Goal: Task Accomplishment & Management: Complete application form

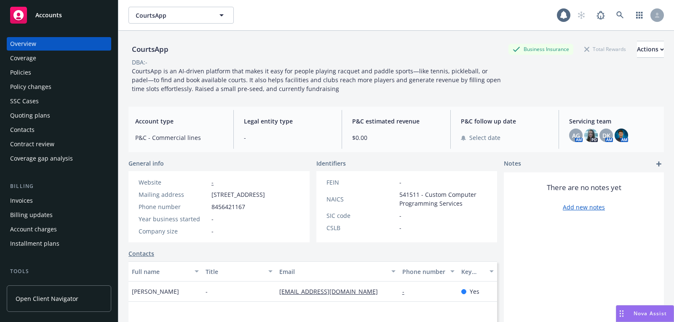
click at [79, 18] on div "Accounts" at bounding box center [59, 15] width 98 height 17
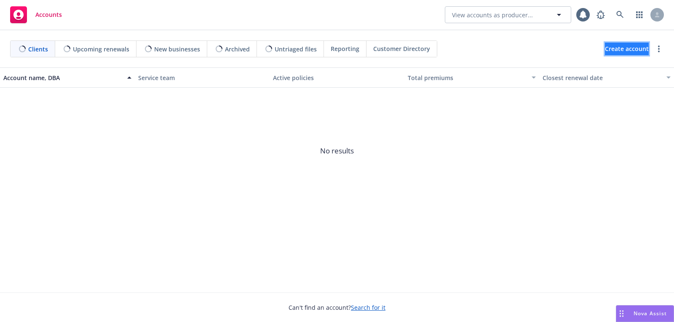
click at [605, 49] on span "Create account" at bounding box center [627, 49] width 44 height 16
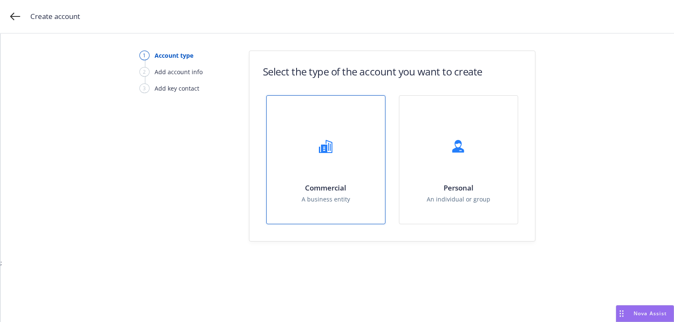
click at [338, 151] on div at bounding box center [326, 146] width 34 height 34
select select "US"
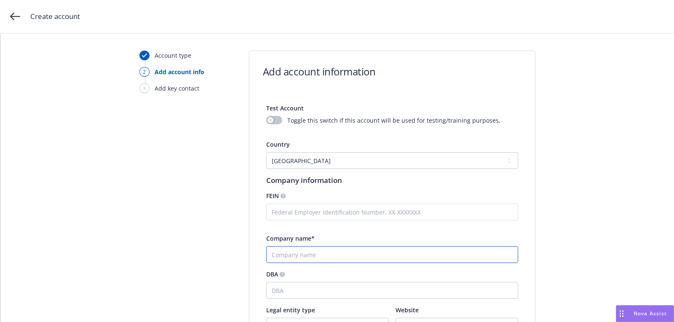
click at [311, 249] on input "Company name*" at bounding box center [392, 254] width 252 height 17
paste input "Metallus"
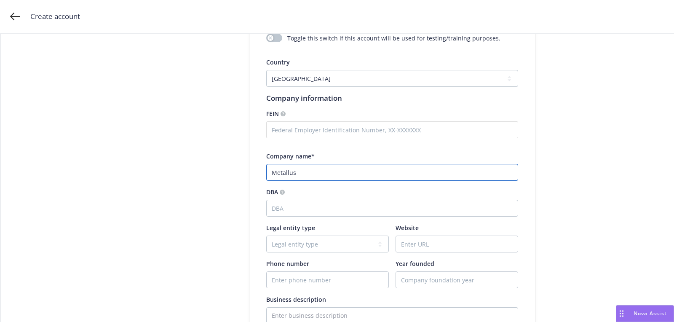
scroll to position [152, 0]
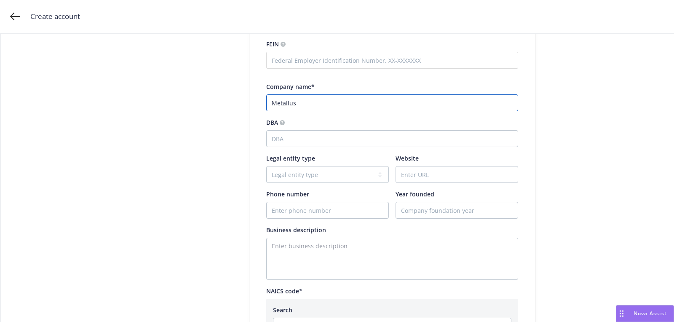
type input "Metallus"
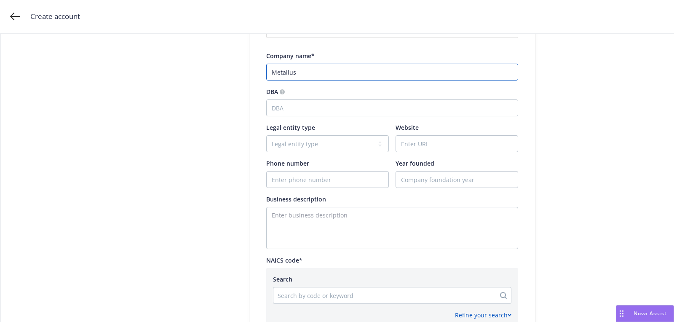
scroll to position [204, 0]
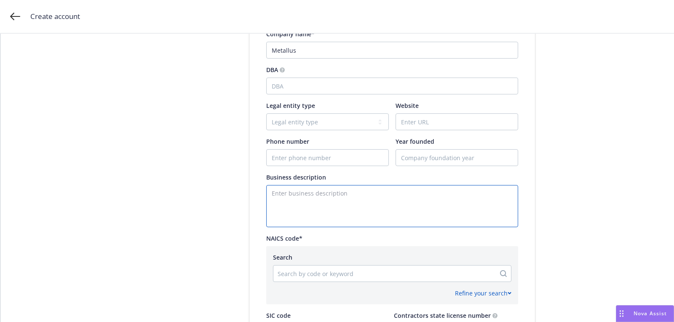
click at [323, 201] on textarea "Enter business description" at bounding box center [392, 206] width 252 height 42
paste textarea "Building Materials"
type textarea "Building Materials"
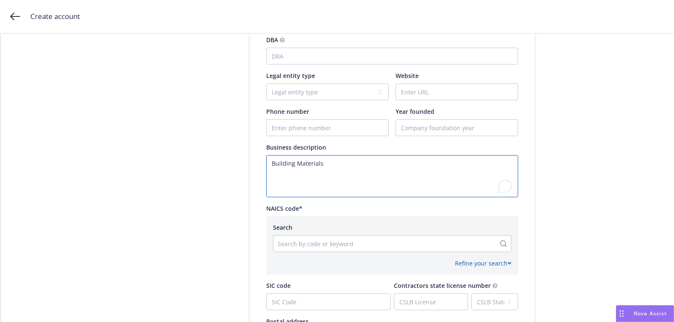
scroll to position [236, 0]
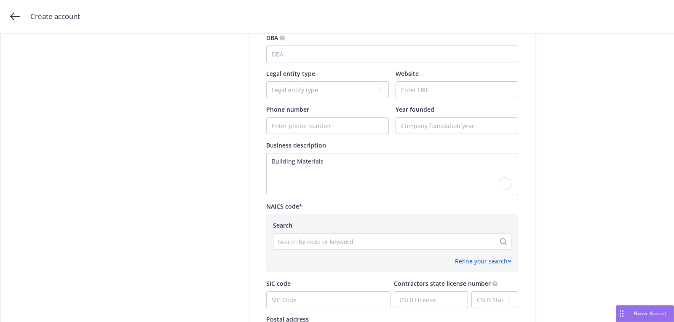
click at [300, 135] on div "Test Account Toggle this switch if this account will be used for testing/traini…" at bounding box center [392, 144] width 252 height 570
paste input "[PHONE_NUMBER]"
click at [297, 129] on input "Phone number" at bounding box center [328, 126] width 122 height 16
type input "[PHONE_NUMBER]"
click at [419, 90] on input "Website" at bounding box center [457, 90] width 122 height 16
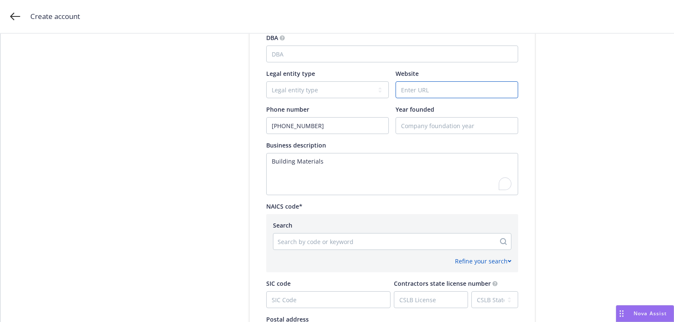
paste input "[DOMAIN_NAME]"
type input "[DOMAIN_NAME]"
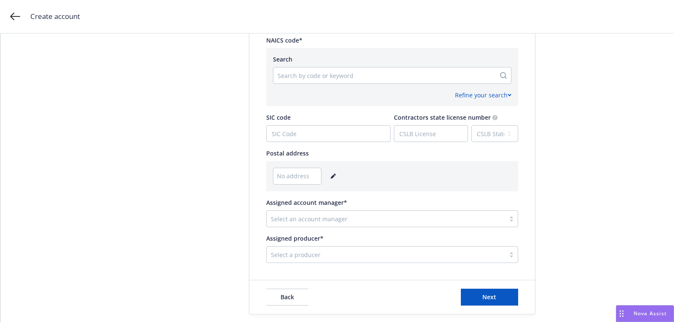
scroll to position [420, 0]
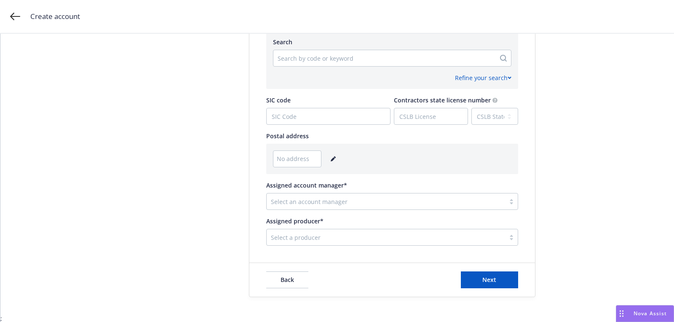
click at [331, 156] on icon "editPencil" at bounding box center [333, 158] width 5 height 5
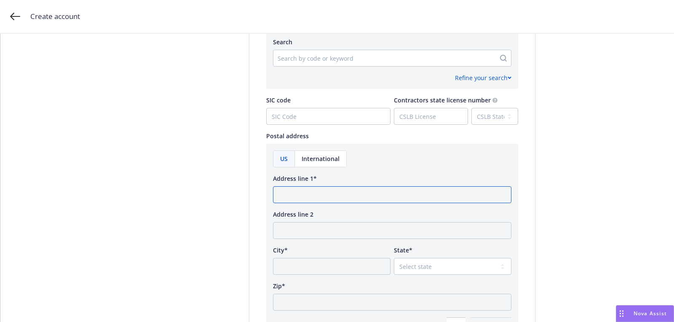
click at [316, 201] on input "Address line 1*" at bounding box center [392, 194] width 238 height 17
paste input "[STREET_ADDRESS][US_STATE]"
click at [379, 195] on input "[STREET_ADDRESS][US_STATE]" at bounding box center [392, 194] width 238 height 17
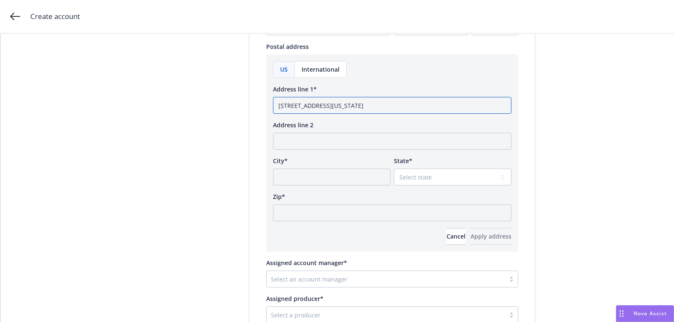
scroll to position [538, 0]
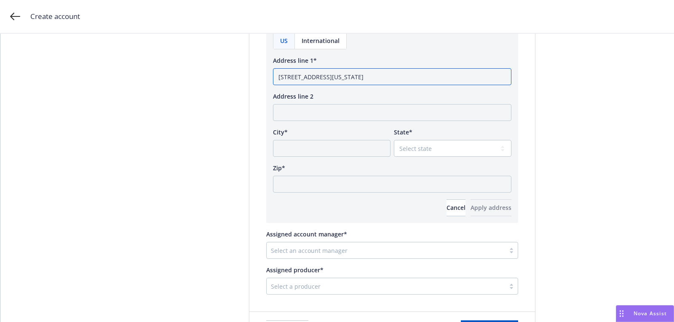
type input "[STREET_ADDRESS][US_STATE]"
paste input "44706"
click at [348, 190] on input "Zip*" at bounding box center [392, 184] width 238 height 17
type input "44706"
click at [435, 146] on select "Select state [US_STATE] [US_STATE] [US_STATE] [US_STATE] [US_STATE] [PERSON_NAM…" at bounding box center [453, 148] width 118 height 17
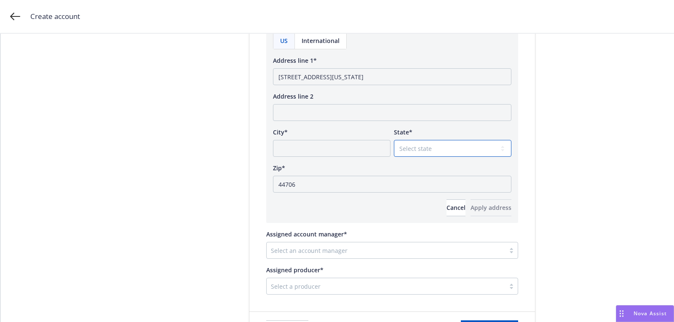
select select "OH"
click at [347, 77] on input "[STREET_ADDRESS][US_STATE]" at bounding box center [392, 76] width 238 height 17
type input "[STREET_ADDRESS][US_STATE]"
click at [339, 140] on input "City*" at bounding box center [332, 148] width 118 height 17
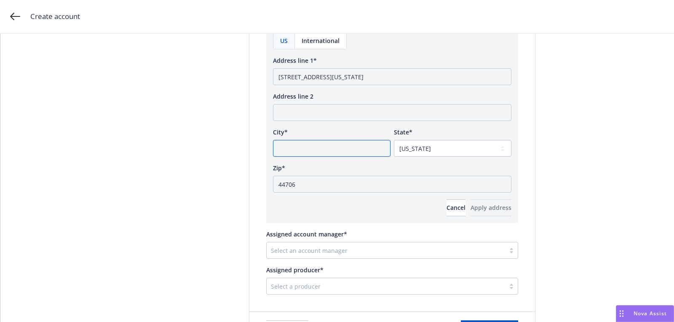
paste input "[GEOGRAPHIC_DATA]"
type input "[GEOGRAPHIC_DATA]"
drag, startPoint x: 334, startPoint y: 78, endPoint x: 454, endPoint y: 83, distance: 119.7
click at [396, 80] on input "[STREET_ADDRESS][US_STATE]" at bounding box center [392, 76] width 238 height 17
type input "[STREET_ADDRESS]"
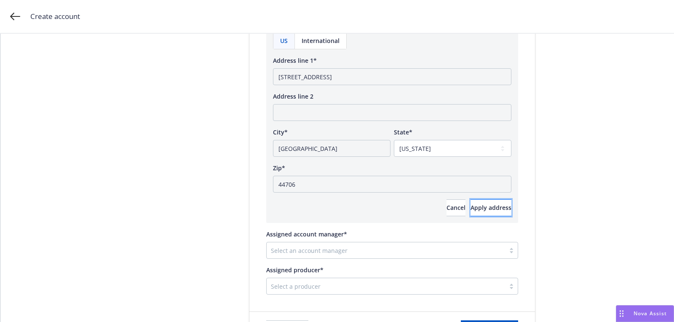
click at [477, 205] on span "Apply address" at bounding box center [491, 208] width 41 height 8
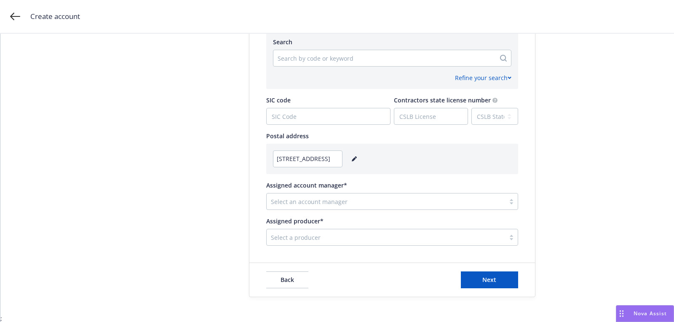
click at [327, 200] on div at bounding box center [386, 201] width 230 height 10
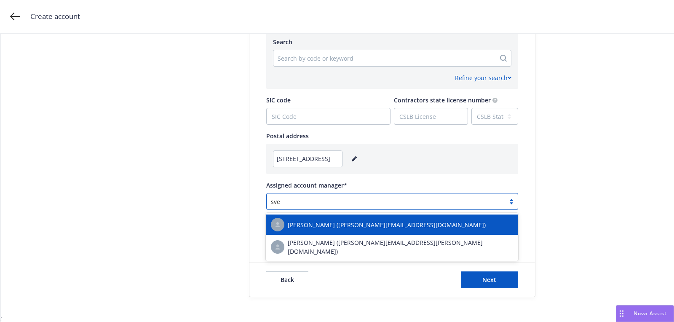
type input "[PERSON_NAME]"
click at [346, 226] on span "[PERSON_NAME] ([PERSON_NAME][EMAIL_ADDRESS][DOMAIN_NAME])" at bounding box center [387, 224] width 198 height 9
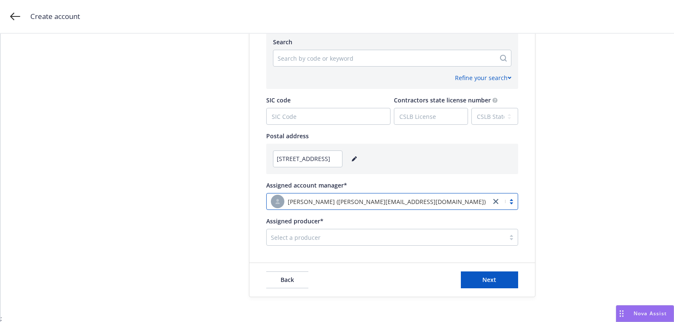
click at [325, 237] on div at bounding box center [386, 237] width 230 height 10
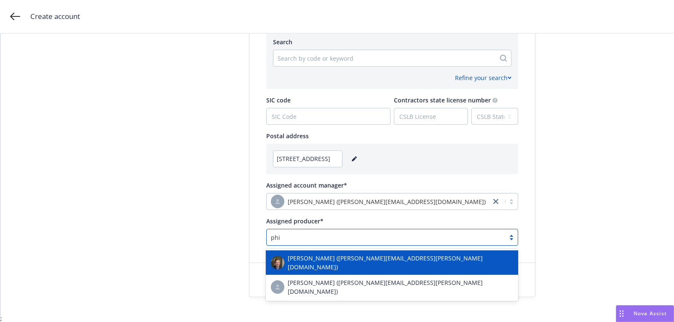
type input "phil"
click at [324, 262] on span "[PERSON_NAME] ([PERSON_NAME][EMAIL_ADDRESS][PERSON_NAME][DOMAIN_NAME])" at bounding box center [400, 263] width 225 height 18
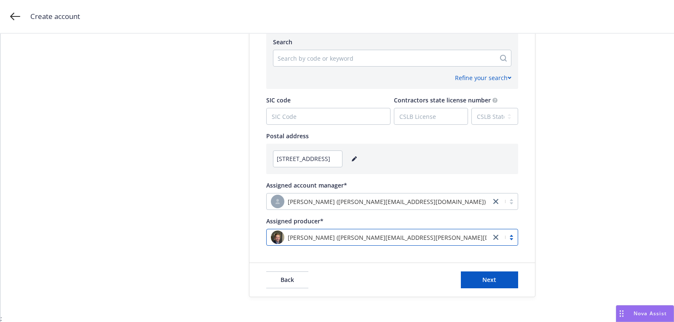
click at [479, 270] on div "Back Next" at bounding box center [392, 280] width 286 height 34
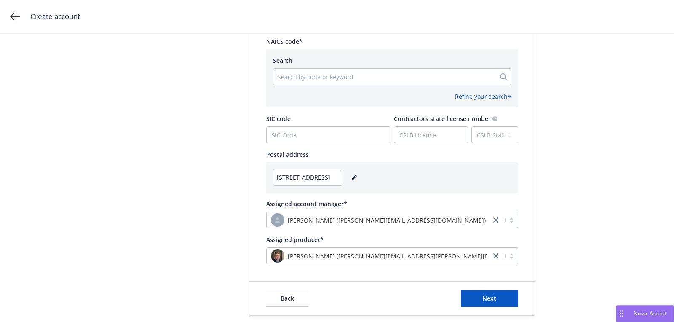
scroll to position [384, 0]
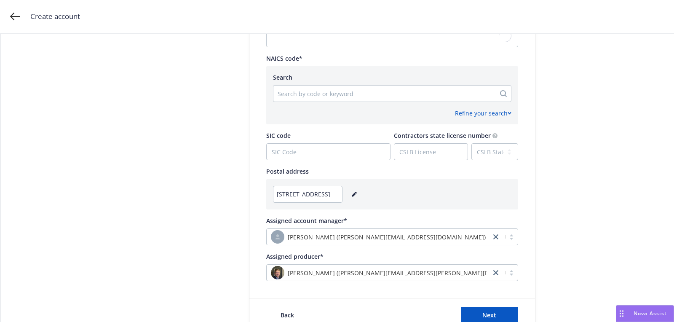
click at [328, 93] on div at bounding box center [385, 93] width 214 height 10
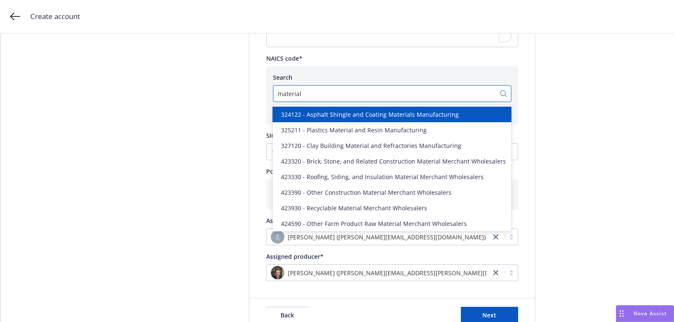
type input "materials"
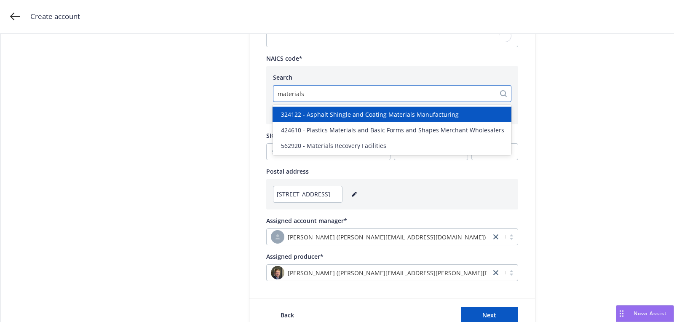
click at [327, 110] on span "324122 - Asphalt Shingle and Coating Materials Manufacturing" at bounding box center [370, 114] width 178 height 9
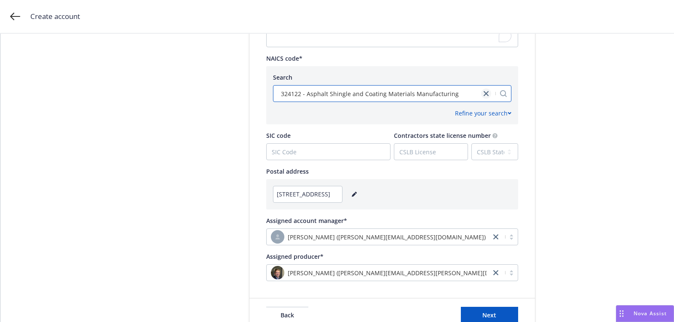
click at [485, 94] on icon "close" at bounding box center [486, 93] width 5 height 5
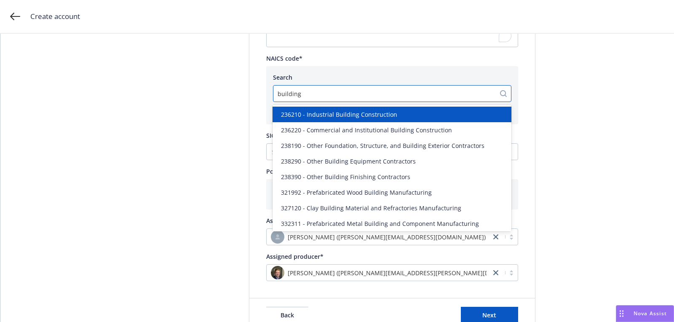
type input "building"
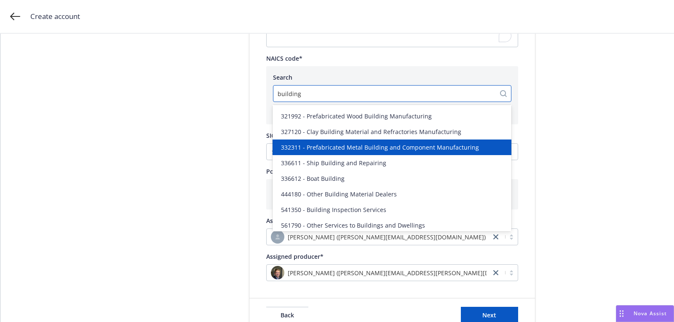
scroll to position [79, 0]
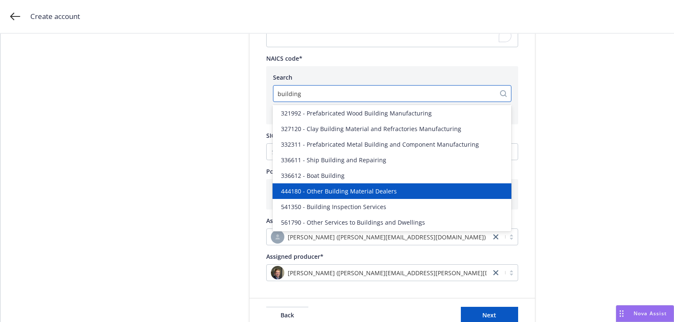
click at [424, 194] on div "444180 - Other Building Material Dealers" at bounding box center [392, 191] width 229 height 9
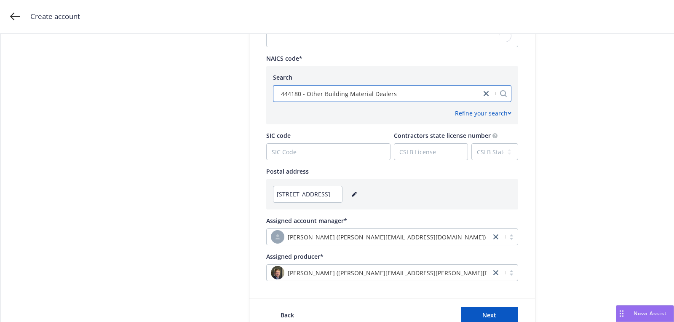
scroll to position [420, 0]
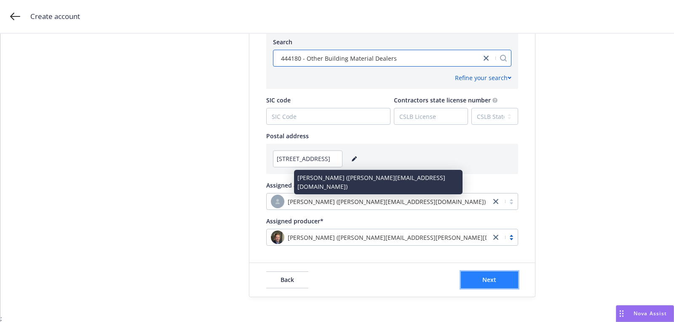
click at [499, 279] on button "Next" at bounding box center [489, 279] width 57 height 17
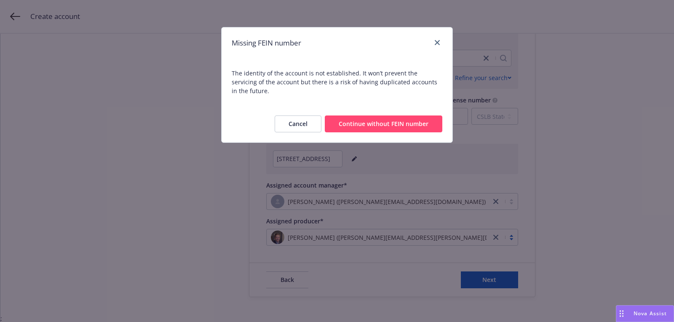
click at [356, 115] on button "Continue without FEIN number" at bounding box center [384, 123] width 118 height 17
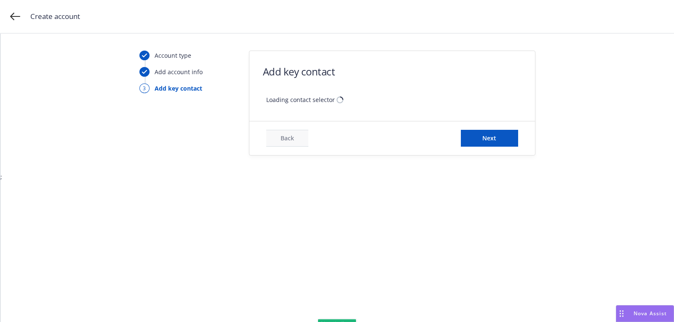
scroll to position [0, 0]
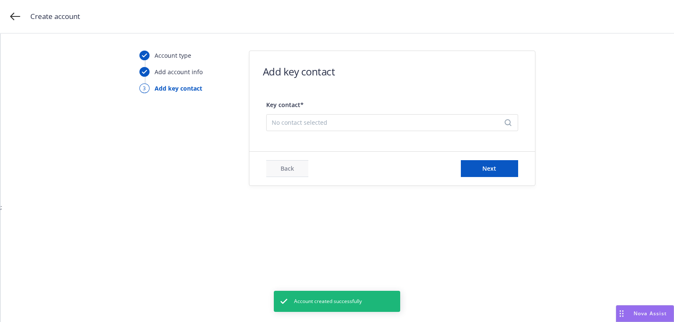
click at [348, 130] on div "No contact selected" at bounding box center [392, 122] width 252 height 17
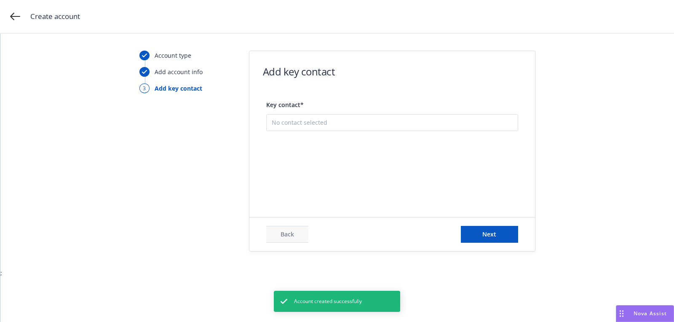
click at [351, 166] on button "Add new contact" at bounding box center [392, 164] width 241 height 17
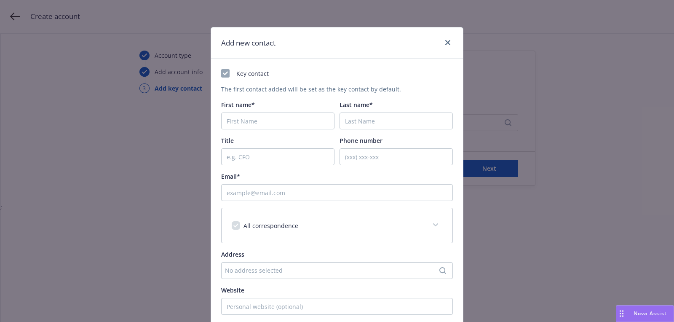
click at [304, 104] on div "First name*" at bounding box center [277, 104] width 113 height 9
click at [299, 117] on input "First name*" at bounding box center [277, 120] width 113 height 17
paste input "[PERSON_NAME]"
type input "[PERSON_NAME]"
click at [404, 114] on input "Last name*" at bounding box center [396, 120] width 113 height 17
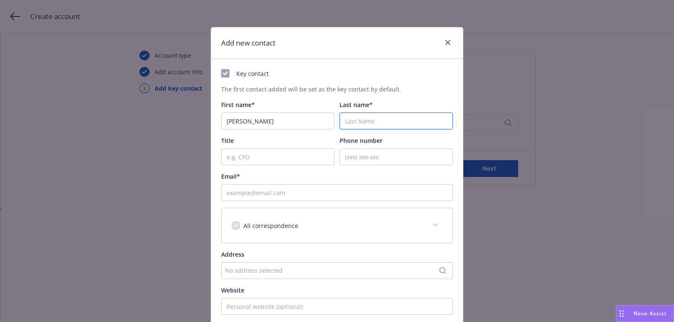
paste input "[PERSON_NAME]"
type input "[PERSON_NAME]"
click at [385, 186] on input "Email*" at bounding box center [337, 192] width 232 height 17
paste input "[PERSON_NAME][EMAIL_ADDRESS][PERSON_NAME][DOMAIN_NAME]"
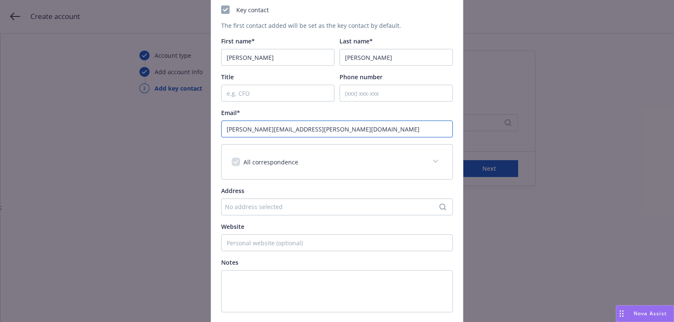
scroll to position [128, 0]
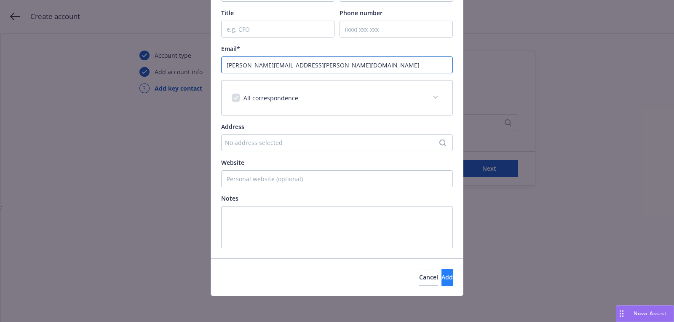
type input "[PERSON_NAME][EMAIL_ADDRESS][PERSON_NAME][DOMAIN_NAME]"
click at [451, 284] on button "Add" at bounding box center [447, 277] width 11 height 17
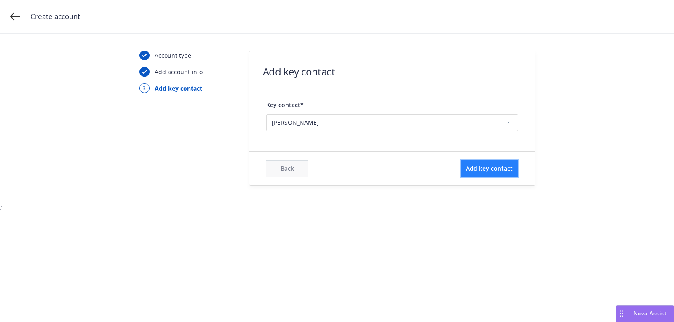
click at [478, 171] on span "Add key contact" at bounding box center [489, 168] width 47 height 8
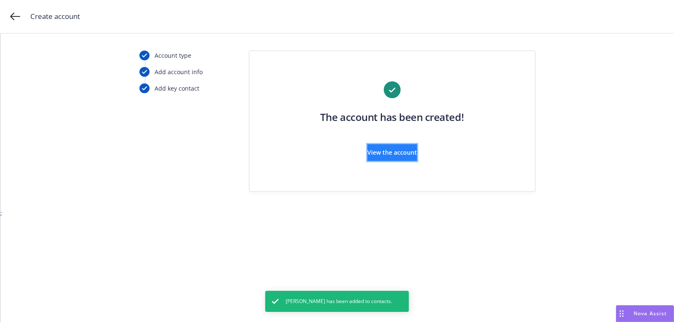
click at [406, 160] on button "View the account" at bounding box center [392, 152] width 50 height 17
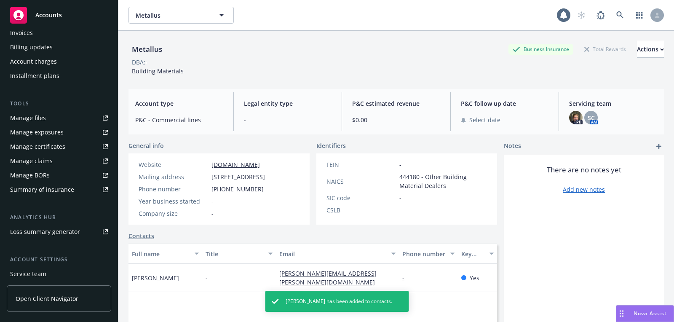
scroll to position [226, 0]
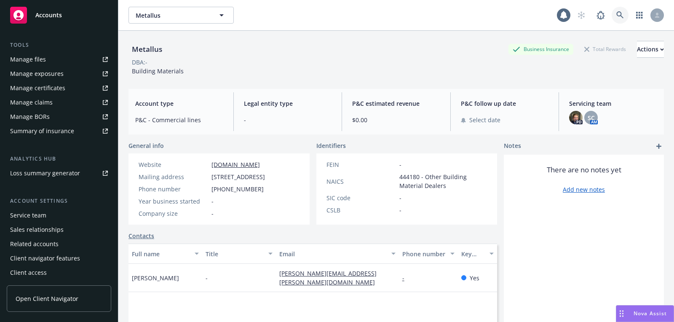
click at [618, 15] on icon at bounding box center [619, 14] width 7 height 7
click at [45, 14] on span "Accounts" at bounding box center [48, 15] width 27 height 7
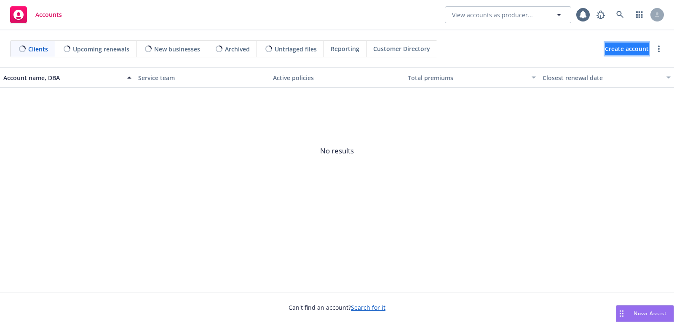
click at [618, 46] on span "Create account" at bounding box center [627, 49] width 44 height 16
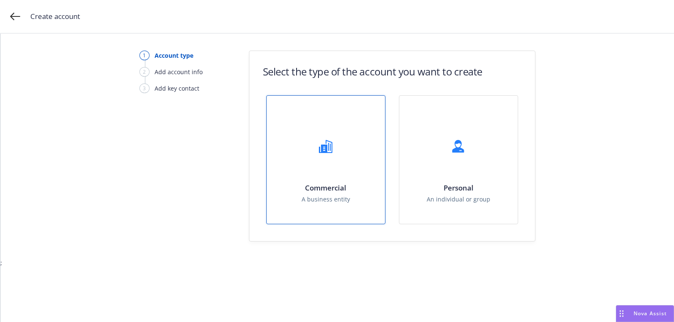
click at [359, 162] on div "Commercial A business entity" at bounding box center [326, 160] width 118 height 128
select select "US"
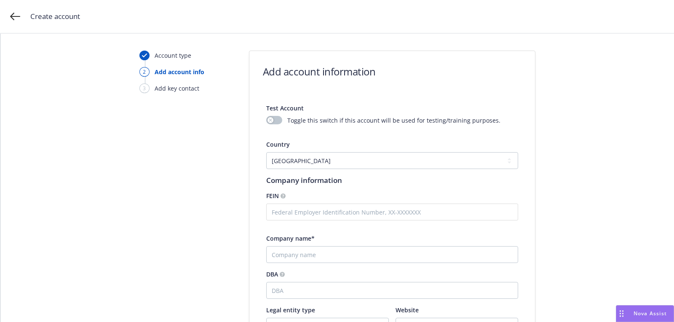
drag, startPoint x: 329, startPoint y: 244, endPoint x: 329, endPoint y: 248, distance: 4.6
click at [329, 244] on div "Company name*" at bounding box center [392, 248] width 252 height 29
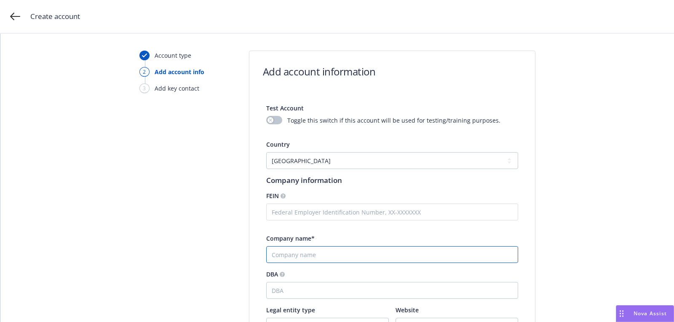
click at [329, 248] on input "Company name*" at bounding box center [392, 254] width 252 height 17
paste input "Jaan Health, Inc"
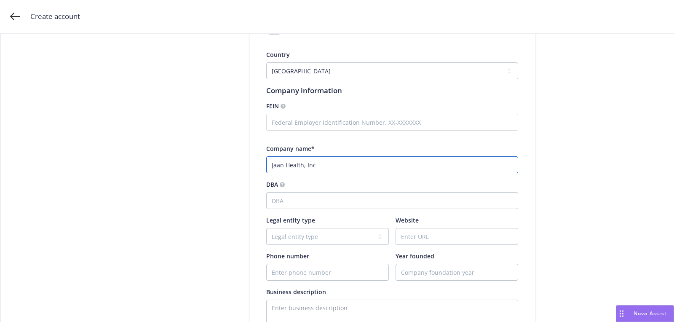
scroll to position [109, 0]
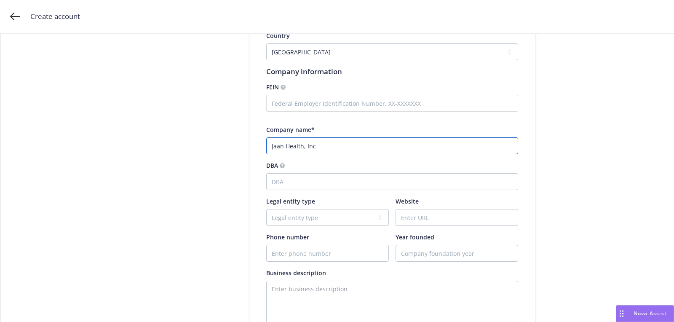
type input "Jaan Health, Inc"
click at [323, 260] on input "Phone number" at bounding box center [328, 253] width 122 height 16
paste input "[PHONE_NUMBER]"
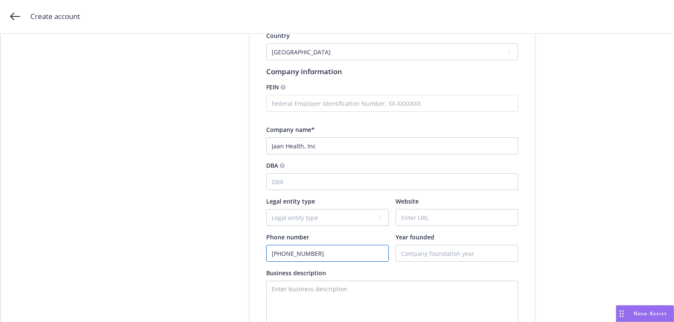
type input "[PHONE_NUMBER]"
click at [419, 224] on input "Website" at bounding box center [457, 217] width 122 height 16
paste input "[DOMAIN_NAME]"
type input "[DOMAIN_NAME]"
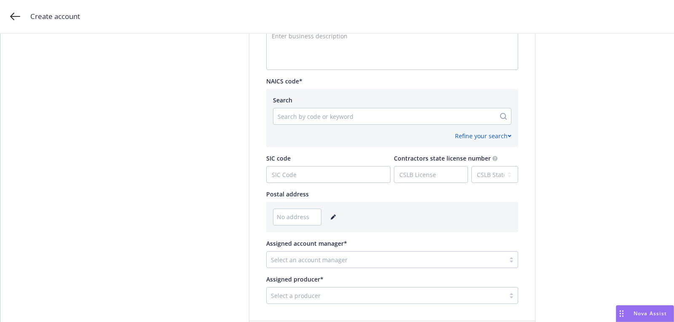
scroll to position [392, 0]
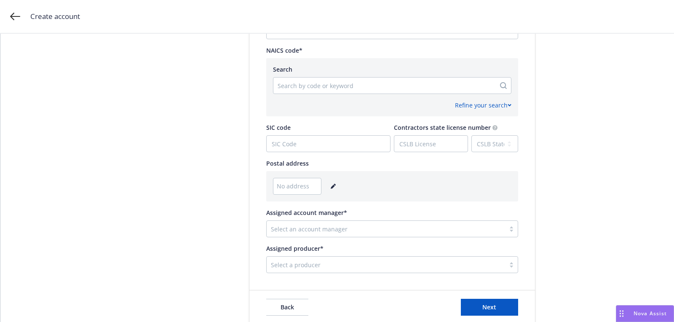
click at [341, 188] on div "No address" at bounding box center [392, 186] width 238 height 17
click at [332, 188] on icon "editPencil" at bounding box center [333, 186] width 5 height 5
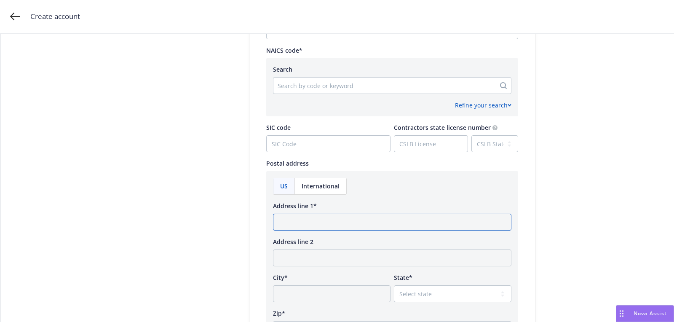
click at [324, 214] on input "Address line 1*" at bounding box center [392, 222] width 238 height 17
paste input "[STREET_ADDRESS][PERSON_NAME]"
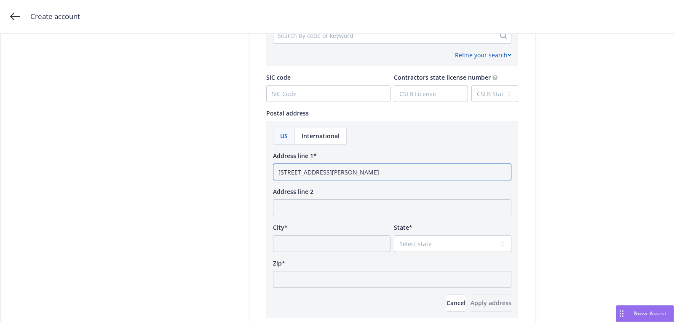
scroll to position [481, 0]
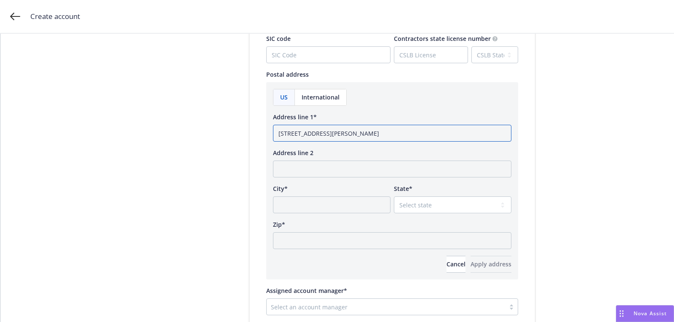
click at [405, 136] on input "[STREET_ADDRESS][PERSON_NAME]" at bounding box center [392, 133] width 238 height 17
type input "[STREET_ADDRESS][PERSON_NAME]"
click at [388, 244] on input "Zip*" at bounding box center [392, 240] width 238 height 17
paste input "45242"
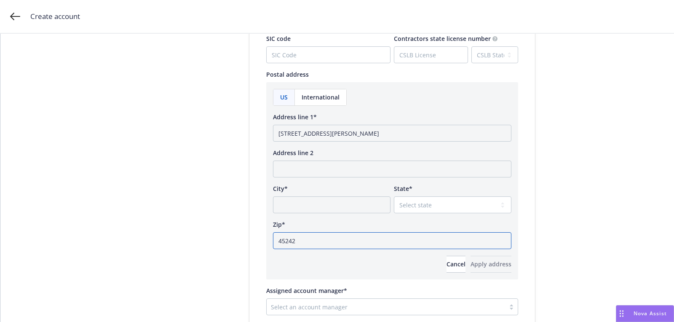
type input "45242"
click at [437, 201] on select "Select state [US_STATE] [US_STATE] [US_STATE] [US_STATE] [US_STATE] [PERSON_NAM…" at bounding box center [453, 204] width 118 height 17
select select "OH"
click at [367, 128] on input "[STREET_ADDRESS][PERSON_NAME]" at bounding box center [392, 133] width 238 height 17
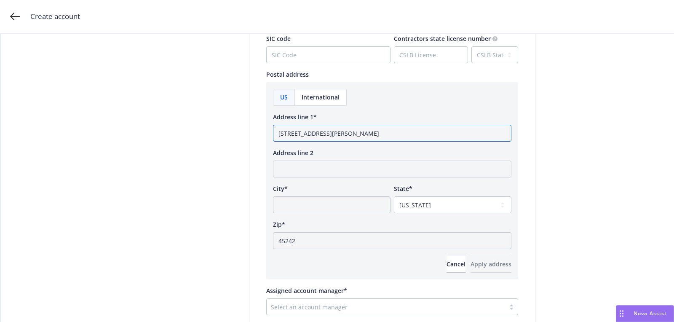
type input "[STREET_ADDRESS][PERSON_NAME]"
click at [352, 200] on input "City*" at bounding box center [332, 204] width 118 height 17
paste input "[GEOGRAPHIC_DATA]"
type input "[GEOGRAPHIC_DATA]"
drag, startPoint x: 356, startPoint y: 133, endPoint x: 475, endPoint y: 142, distance: 120.1
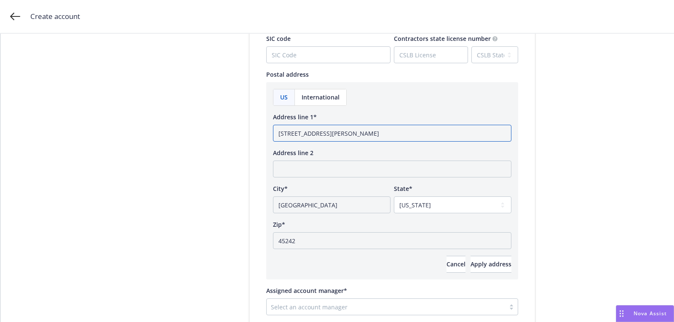
click at [475, 142] on div "US International Address line 1* [STREET_ADDRESS][PERSON_NAME] Address line 2 C…" at bounding box center [392, 181] width 238 height 184
type input "[STREET_ADDRESS][PERSON_NAME]"
click at [471, 265] on span "Apply address" at bounding box center [491, 264] width 41 height 8
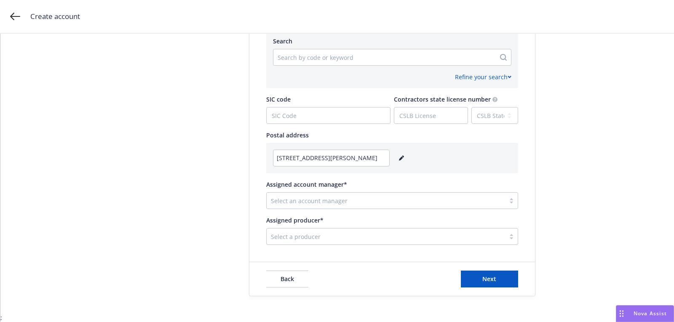
scroll to position [420, 0]
click at [317, 198] on div at bounding box center [386, 201] width 230 height 10
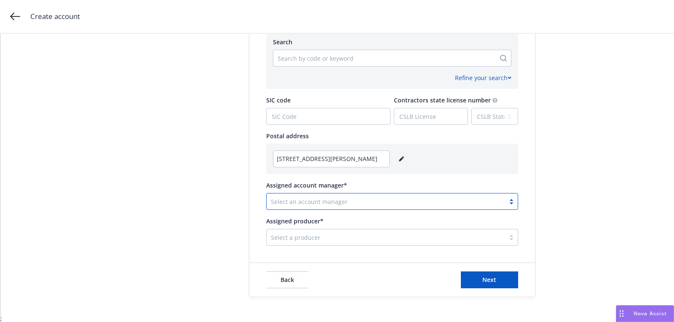
click at [288, 231] on div "Select a producer" at bounding box center [386, 236] width 238 height 13
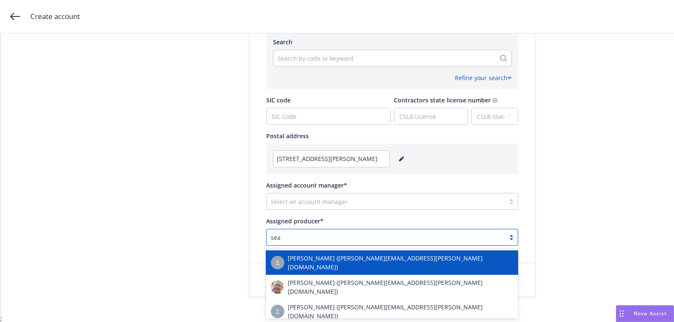
type input "[PERSON_NAME]"
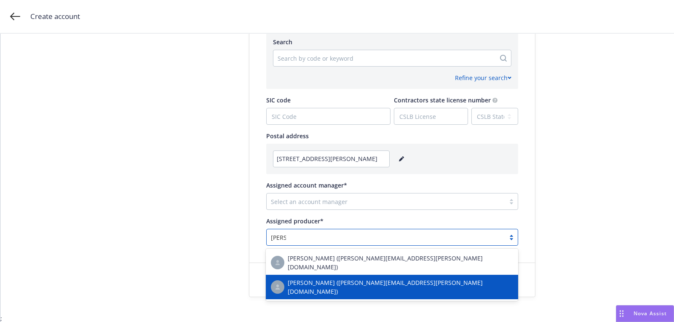
click at [327, 275] on div "[PERSON_NAME] ([PERSON_NAME][EMAIL_ADDRESS][PERSON_NAME][DOMAIN_NAME])" at bounding box center [392, 287] width 252 height 24
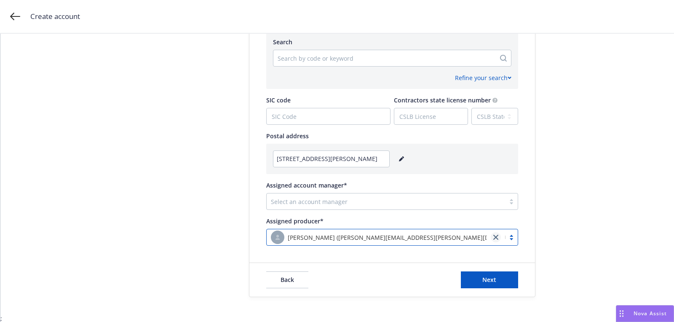
click at [497, 233] on link "close" at bounding box center [496, 237] width 10 height 10
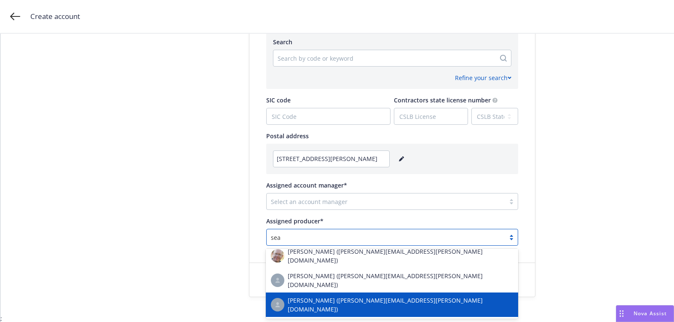
scroll to position [14, 0]
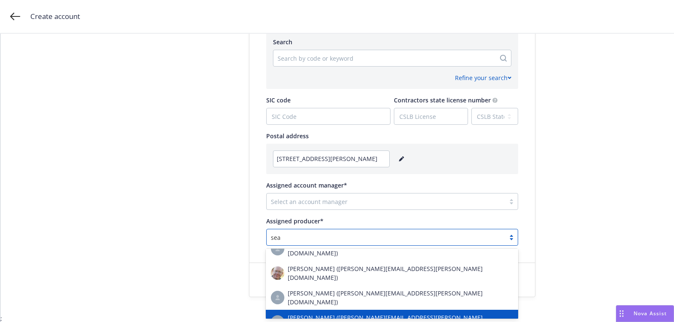
type input "[PERSON_NAME]"
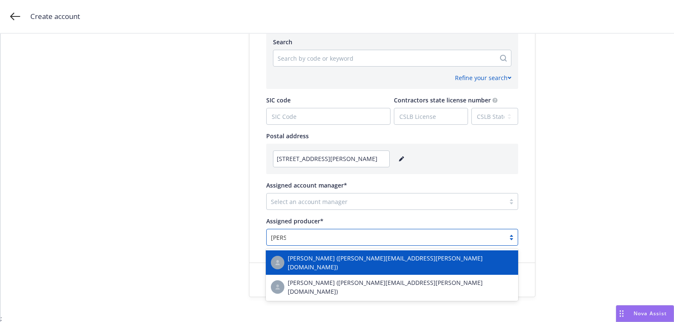
click at [423, 264] on div "[PERSON_NAME] ([PERSON_NAME][EMAIL_ADDRESS][PERSON_NAME][DOMAIN_NAME])" at bounding box center [392, 263] width 242 height 18
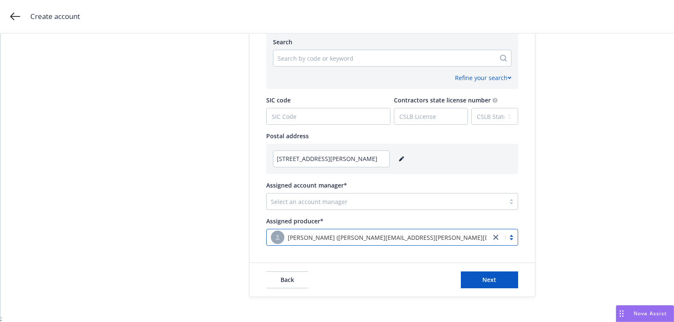
click at [400, 194] on div "Select an account manager" at bounding box center [392, 201] width 252 height 17
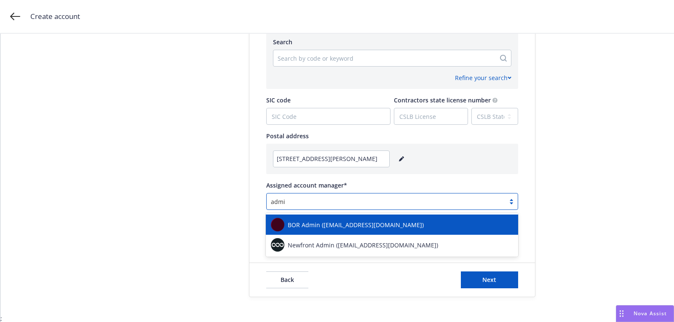
type input "admin"
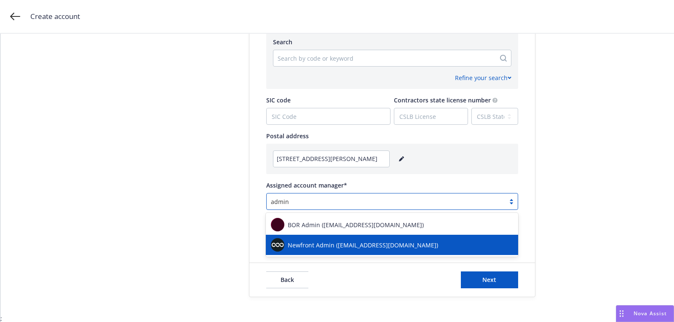
click at [377, 245] on span "Newfront Admin ([EMAIL_ADDRESS][DOMAIN_NAME])" at bounding box center [363, 245] width 150 height 9
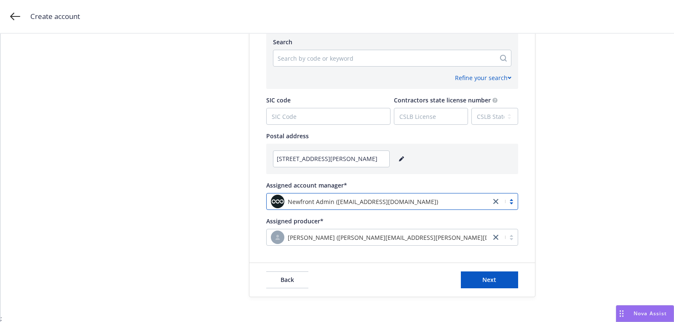
click at [296, 54] on div at bounding box center [385, 58] width 214 height 10
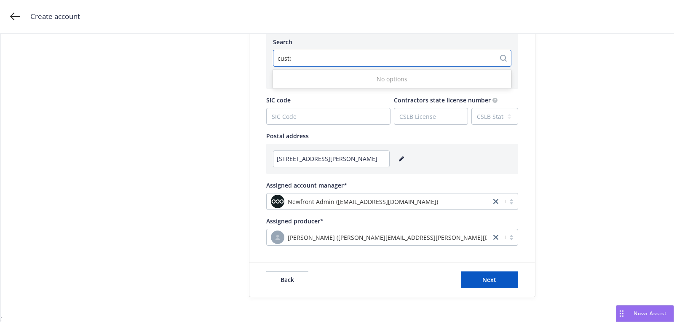
type input "custom"
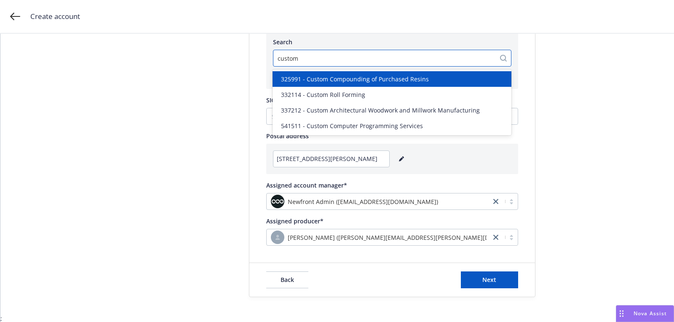
click at [336, 84] on div "325991 - Custom Compounding of Purchased Resins" at bounding box center [392, 79] width 239 height 16
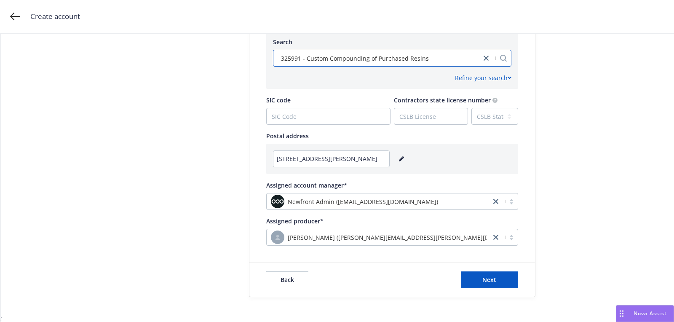
click at [487, 58] on icon "close" at bounding box center [486, 58] width 5 height 5
click at [446, 58] on div at bounding box center [385, 58] width 214 height 10
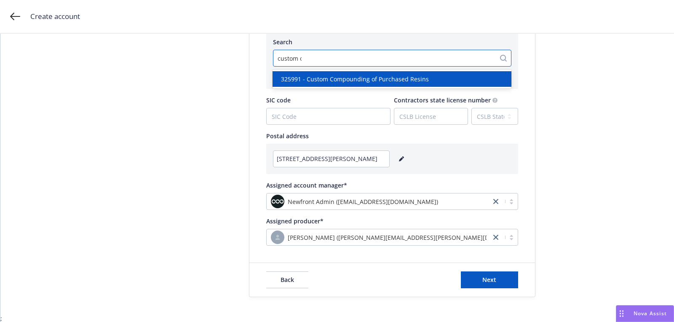
type input "custom com"
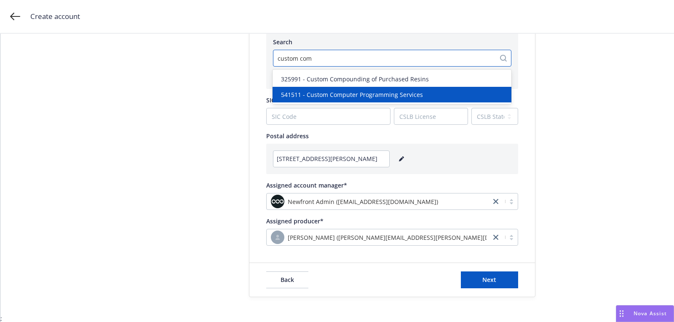
click at [418, 92] on span "541511 - Custom Computer Programming Services" at bounding box center [352, 94] width 142 height 9
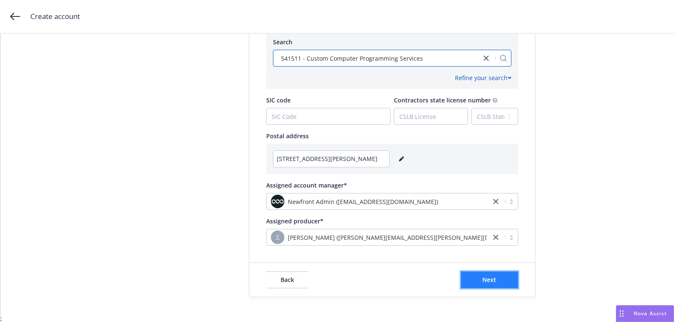
click at [489, 287] on button "Next" at bounding box center [489, 279] width 57 height 17
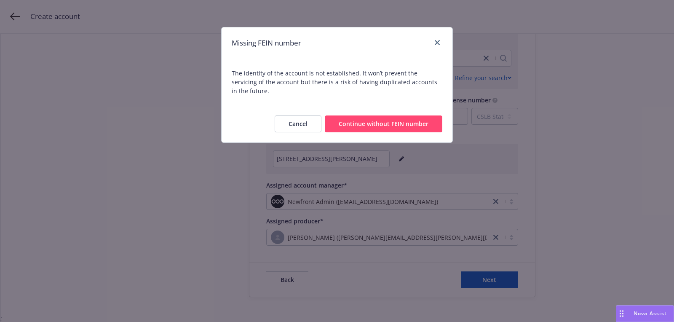
click at [353, 115] on button "Continue without FEIN number" at bounding box center [384, 123] width 118 height 17
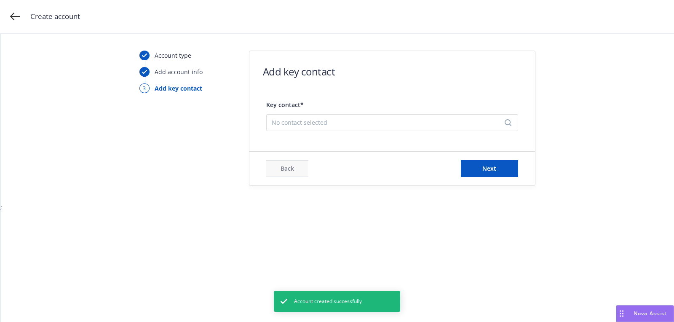
click at [361, 123] on span "No contact selected" at bounding box center [389, 122] width 234 height 9
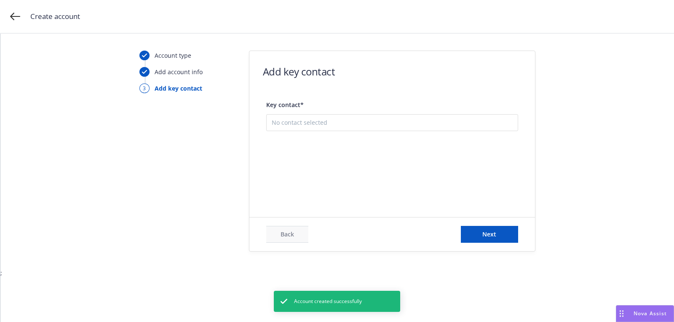
click at [360, 168] on button "Add new contact" at bounding box center [392, 164] width 241 height 17
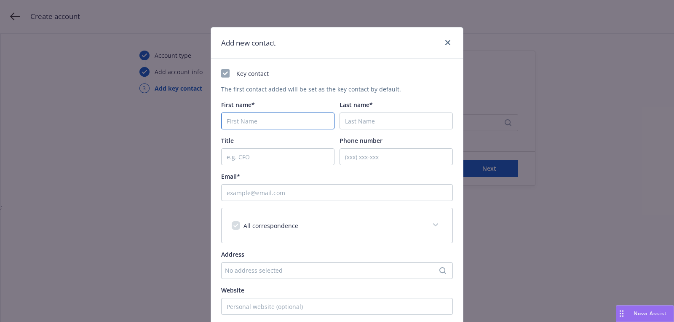
click at [292, 118] on input "First name*" at bounding box center [277, 120] width 113 height 17
paste input "[PERSON_NAME]"
type input "[PERSON_NAME]"
click at [367, 123] on input "Last name*" at bounding box center [396, 120] width 113 height 17
paste input "Krishnan"
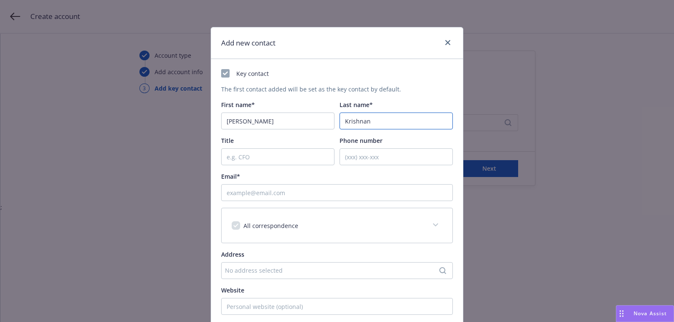
type input "Krishnan"
click at [251, 198] on input "Email*" at bounding box center [337, 192] width 232 height 17
paste input "[EMAIL_ADDRESS][DOMAIN_NAME]"
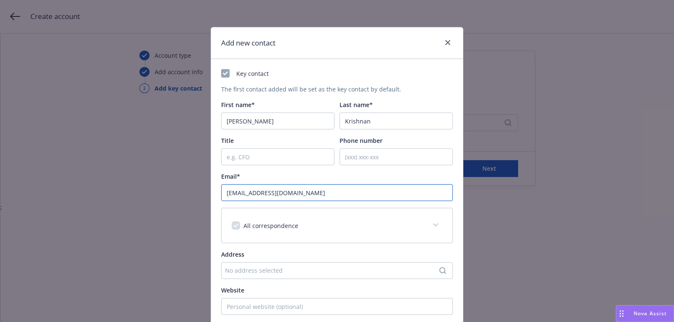
scroll to position [128, 0]
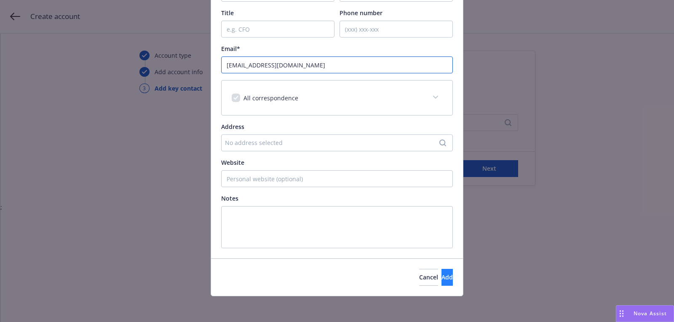
type input "[EMAIL_ADDRESS][DOMAIN_NAME]"
click at [442, 273] on span "Add" at bounding box center [447, 277] width 11 height 8
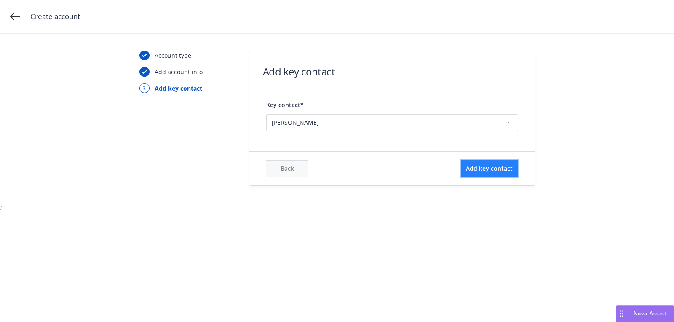
click at [477, 175] on button "Add key contact" at bounding box center [489, 168] width 57 height 17
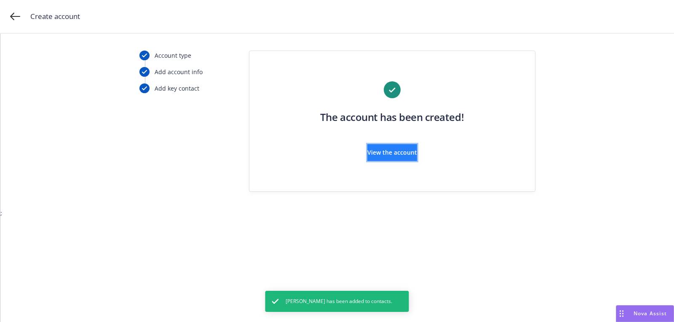
click at [370, 155] on span "View the account" at bounding box center [392, 152] width 50 height 8
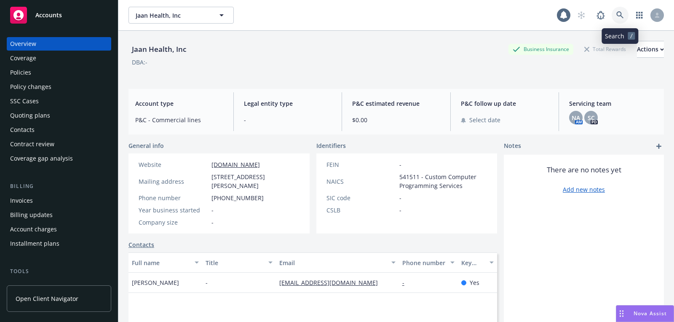
click at [619, 9] on link at bounding box center [620, 15] width 17 height 17
click at [81, 21] on div "Accounts" at bounding box center [59, 15] width 98 height 17
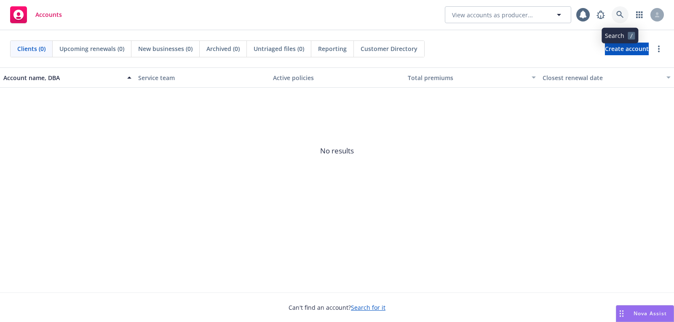
click at [621, 18] on icon at bounding box center [620, 15] width 8 height 8
click at [605, 55] on span "Create account" at bounding box center [627, 49] width 44 height 16
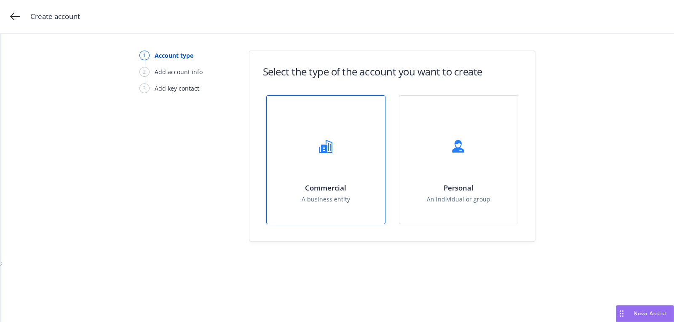
click at [332, 129] on div "Commercial A business entity" at bounding box center [326, 160] width 118 height 128
select select "US"
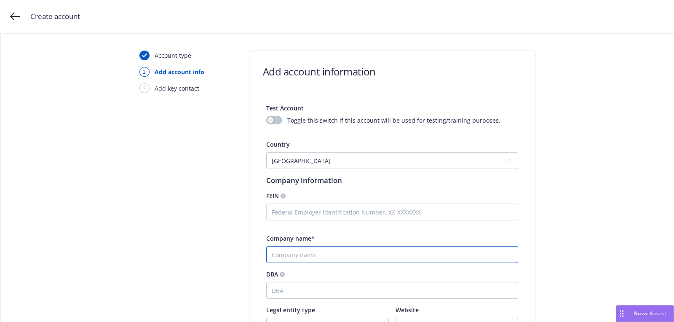
click at [316, 254] on input "Company name*" at bounding box center [392, 254] width 252 height 17
paste input "PIXCEL, Inc."
type input "PIXCEL, Inc."
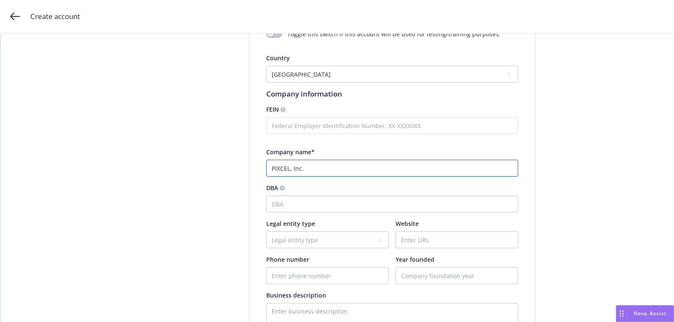
scroll to position [251, 0]
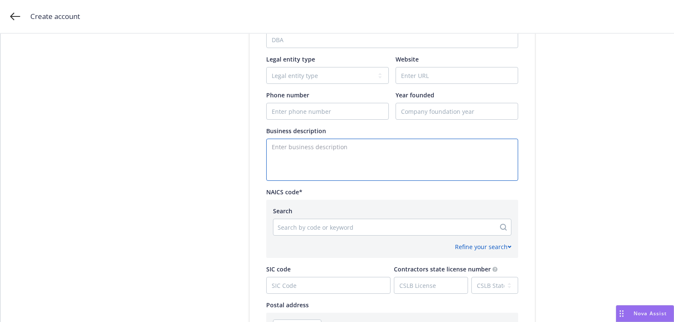
paste textarea "Developing Novel Semiconductors for healthcare applications"
drag, startPoint x: 370, startPoint y: 159, endPoint x: 370, endPoint y: 166, distance: 6.7
click at [370, 158] on textarea "Enter business description" at bounding box center [392, 160] width 252 height 42
type textarea "Developing Novel Semiconductors for healthcare applications"
click at [331, 102] on div "Phone number" at bounding box center [327, 105] width 123 height 29
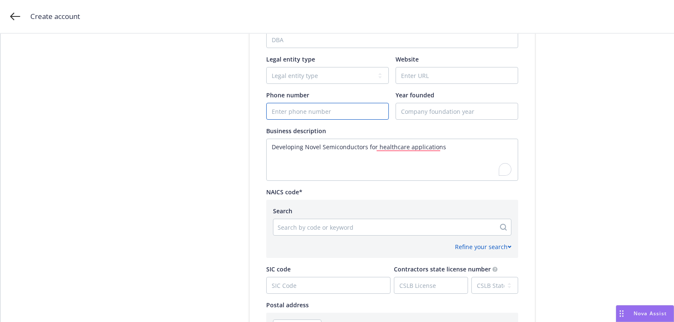
click at [319, 108] on input "Phone number" at bounding box center [328, 111] width 122 height 16
paste input "[PHONE_NUMBER]"
type input "[PHONE_NUMBER]"
click at [416, 76] on input "Website" at bounding box center [457, 75] width 122 height 16
paste input "[URL][DOMAIN_NAME]"
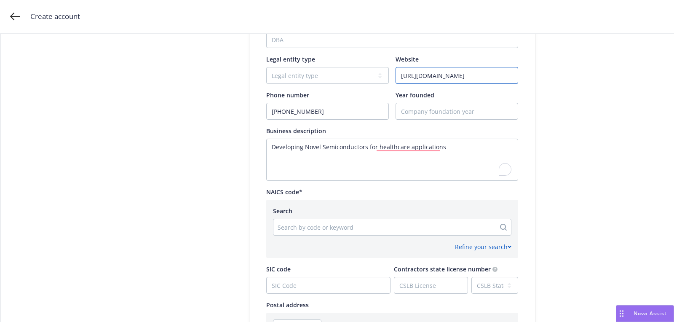
type input "[URL][DOMAIN_NAME]"
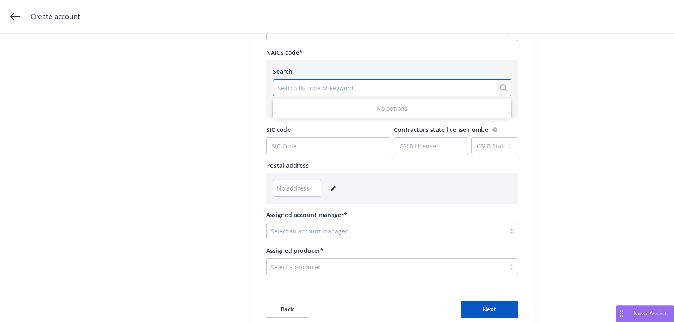
click at [310, 85] on div at bounding box center [385, 88] width 214 height 10
paste input "334413"
type input "334413"
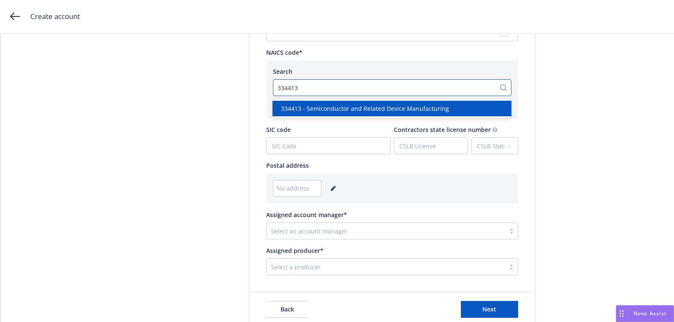
click at [320, 105] on span "334413 - Semiconductor and Related Device Manufacturing" at bounding box center [365, 108] width 168 height 9
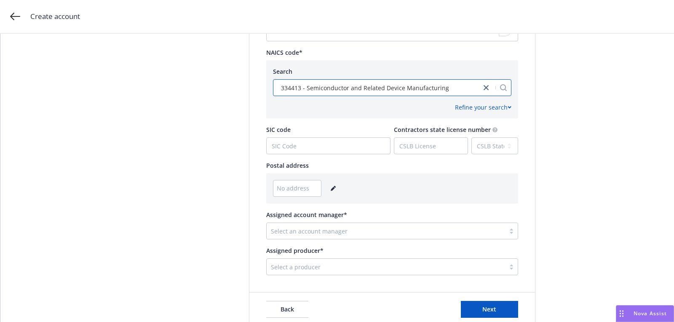
scroll to position [420, 0]
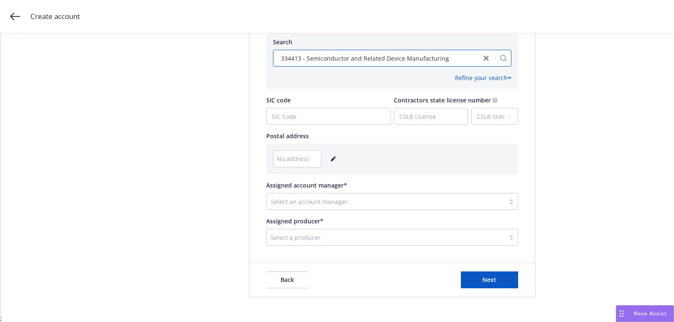
click at [328, 156] on link "editPencil" at bounding box center [333, 159] width 10 height 10
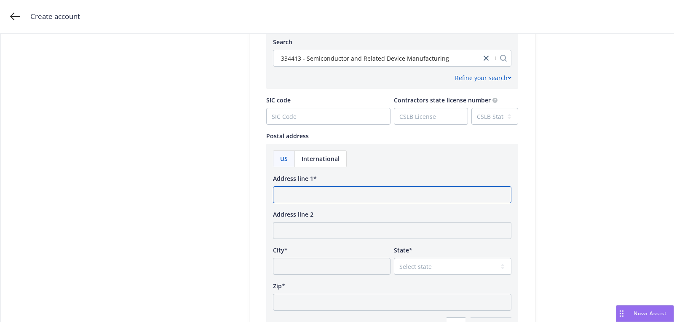
click at [325, 196] on input "Address line 1*" at bounding box center [392, 194] width 238 height 17
paste input "[STREET_ADDRESS]"
click at [367, 196] on input "[STREET_ADDRESS]" at bounding box center [392, 194] width 238 height 17
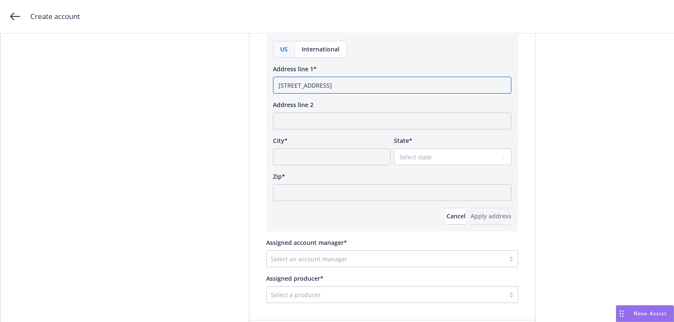
type input "[STREET_ADDRESS]"
click at [352, 195] on input "Zip*" at bounding box center [392, 192] width 238 height 17
paste input "07746"
type input "07746"
click at [447, 153] on select "Select state [US_STATE] [US_STATE] [US_STATE] [US_STATE] [US_STATE] [PERSON_NAM…" at bounding box center [453, 156] width 118 height 17
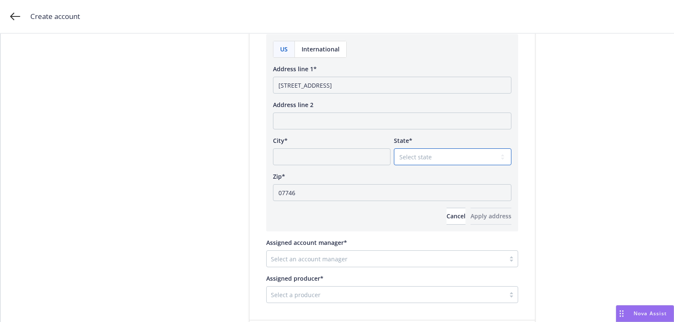
select select "NJ"
click at [335, 86] on input "[STREET_ADDRESS]" at bounding box center [392, 85] width 238 height 17
type input "[STREET_ADDRESS]"
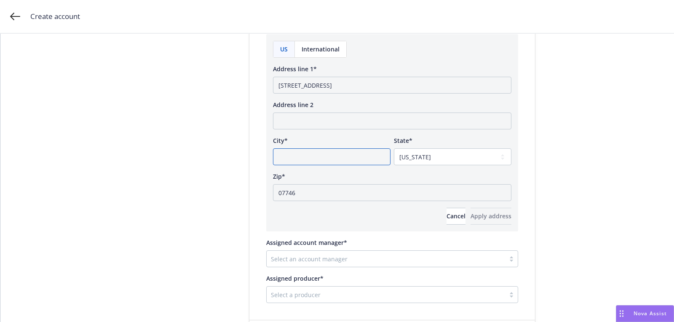
paste input "Marlboro"
click at [329, 160] on input "City*" at bounding box center [332, 156] width 118 height 17
type input "Marlboro"
drag, startPoint x: 319, startPoint y: 86, endPoint x: 384, endPoint y: 86, distance: 64.9
click at [363, 86] on input "[STREET_ADDRESS]" at bounding box center [392, 85] width 238 height 17
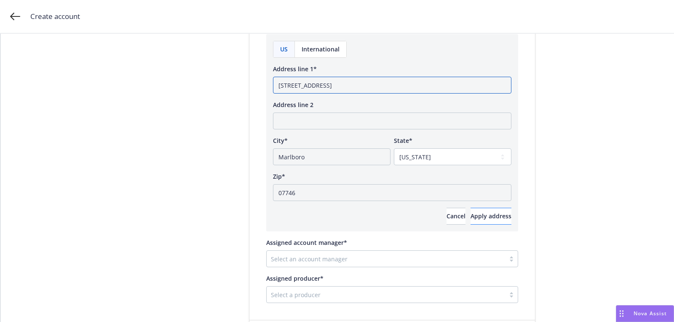
type input "[STREET_ADDRESS]"
click at [496, 213] on span "Apply address" at bounding box center [491, 216] width 41 height 8
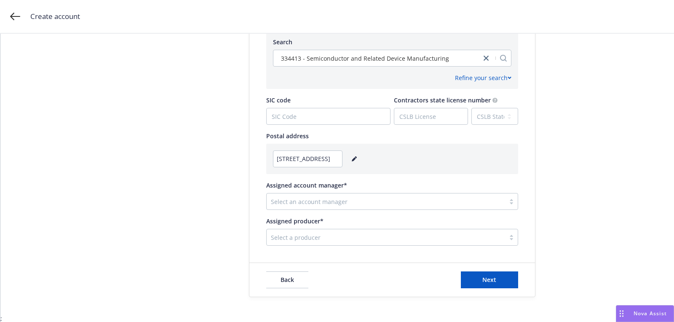
click at [376, 198] on div at bounding box center [386, 201] width 230 height 10
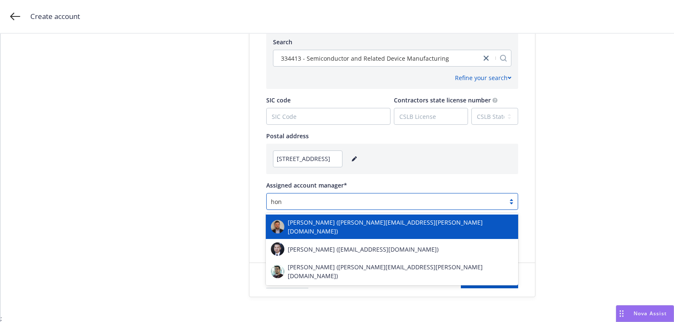
type input "hong"
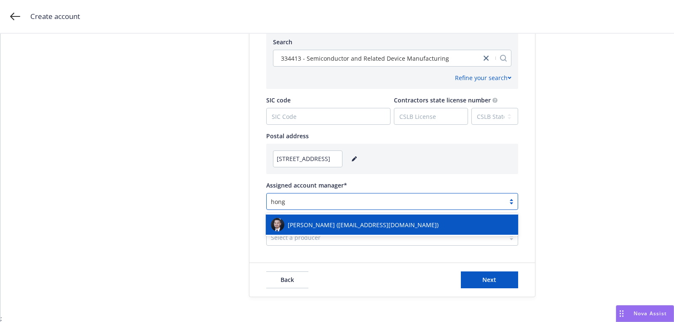
click at [364, 232] on div "[PERSON_NAME] ([EMAIL_ADDRESS][DOMAIN_NAME])" at bounding box center [392, 224] width 252 height 20
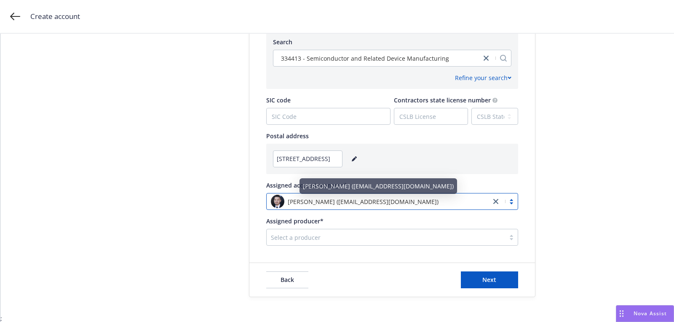
click at [364, 232] on div at bounding box center [386, 237] width 230 height 10
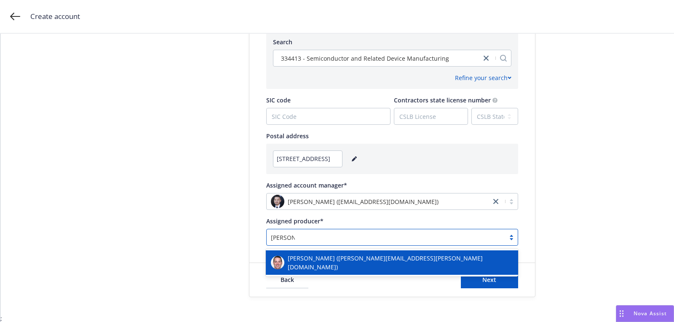
type input "[PERSON_NAME]"
click at [353, 252] on div "[PERSON_NAME] ([PERSON_NAME][EMAIL_ADDRESS][PERSON_NAME][DOMAIN_NAME])" at bounding box center [392, 262] width 252 height 24
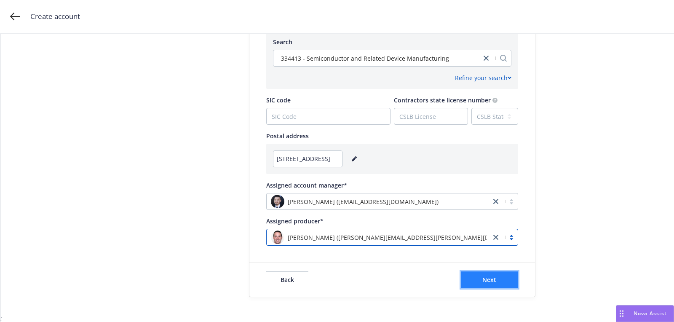
click at [475, 279] on button "Next" at bounding box center [489, 279] width 57 height 17
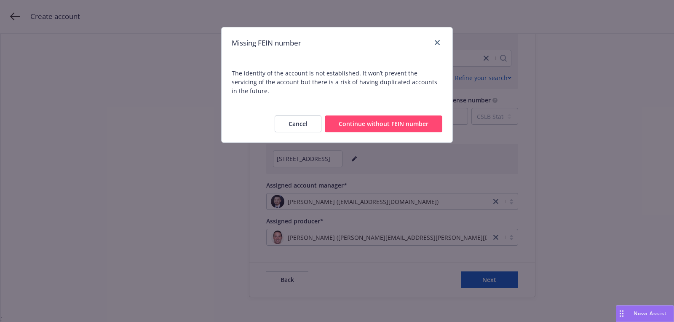
click at [382, 117] on button "Continue without FEIN number" at bounding box center [384, 123] width 118 height 17
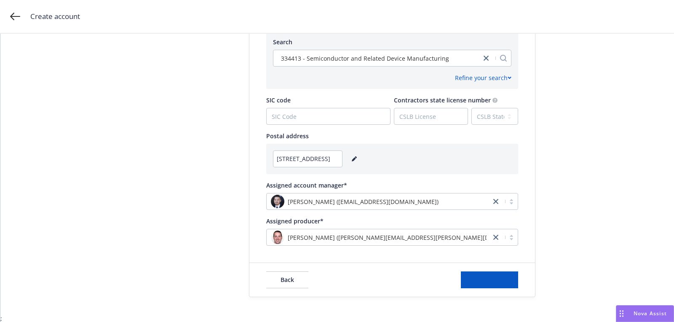
scroll to position [0, 0]
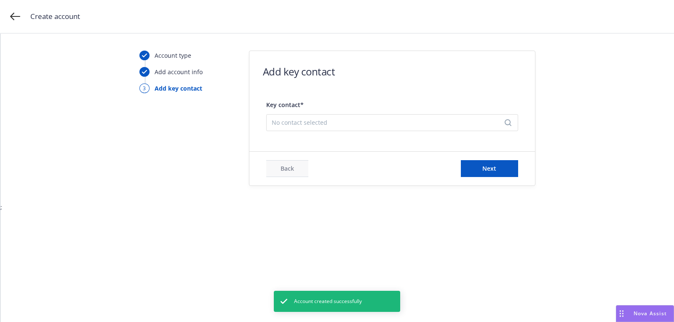
click at [373, 121] on span "No contact selected" at bounding box center [389, 122] width 234 height 9
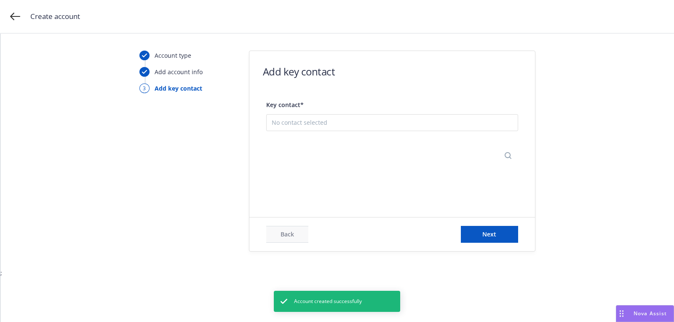
click at [375, 163] on button "Add new contact" at bounding box center [392, 163] width 241 height 17
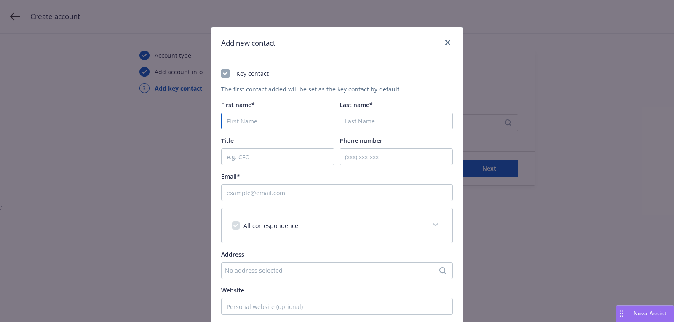
click at [257, 115] on input "First name*" at bounding box center [277, 120] width 113 height 17
paste input "[PERSON_NAME]"
type input "[PERSON_NAME]"
paste input "[PERSON_NAME]"
type input "[PERSON_NAME]"
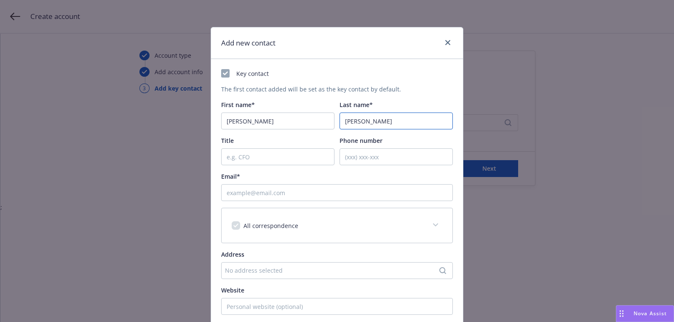
scroll to position [27, 0]
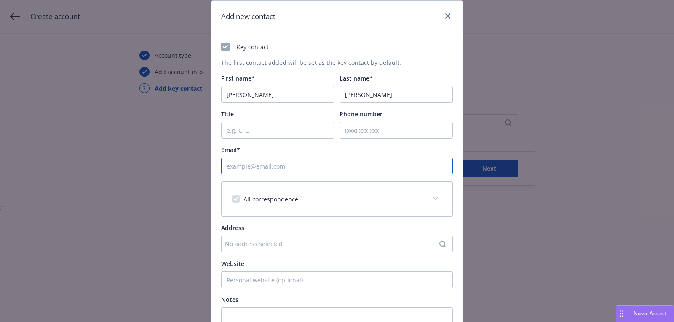
click at [293, 160] on input "Email*" at bounding box center [337, 166] width 232 height 17
paste input "[PERSON_NAME][EMAIL_ADDRESS][DOMAIN_NAME]"
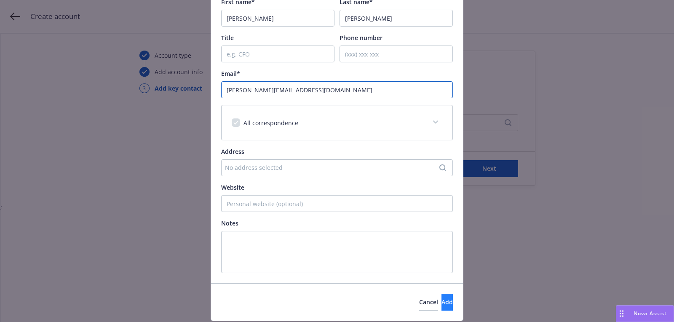
type input "[PERSON_NAME][EMAIL_ADDRESS][DOMAIN_NAME]"
click at [444, 294] on button "Add" at bounding box center [447, 302] width 11 height 17
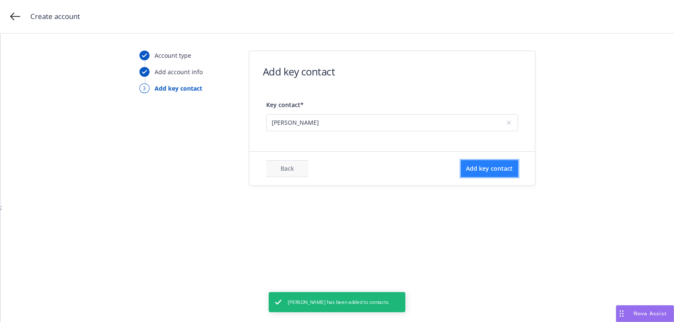
click at [493, 168] on span "Add key contact" at bounding box center [489, 168] width 47 height 8
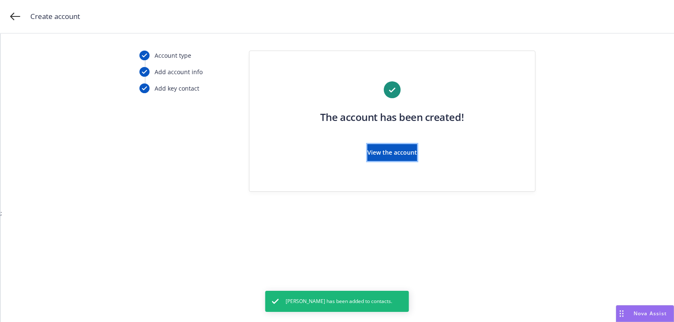
click at [367, 146] on button "View the account" at bounding box center [392, 152] width 50 height 17
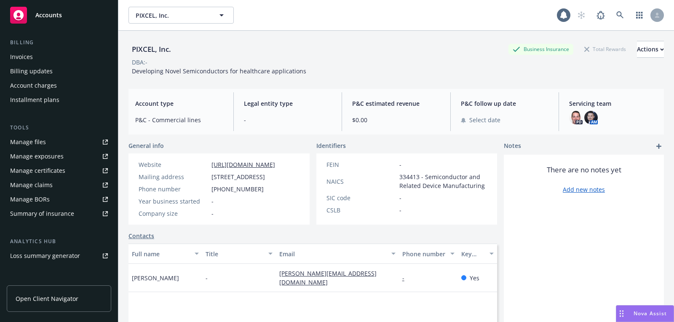
scroll to position [226, 0]
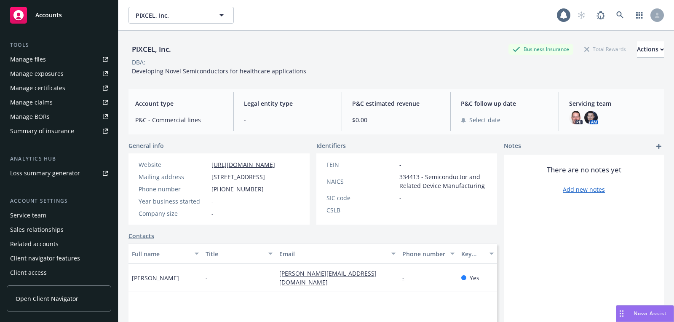
click at [50, 220] on div "Service team" at bounding box center [59, 215] width 98 height 13
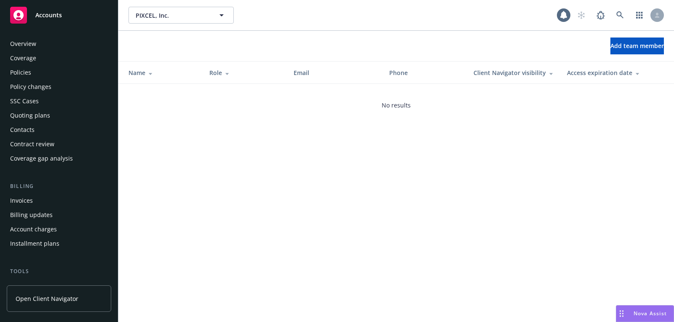
scroll to position [226, 0]
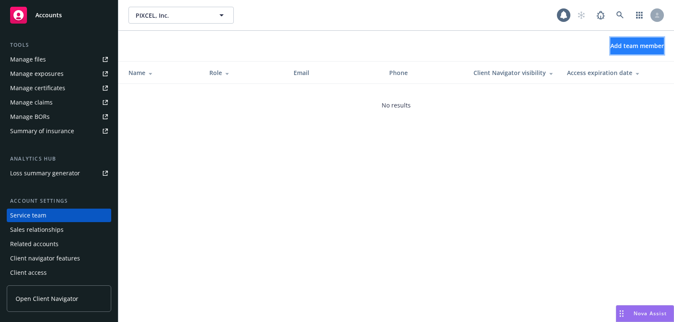
click at [632, 42] on span "Add team member" at bounding box center [638, 46] width 54 height 8
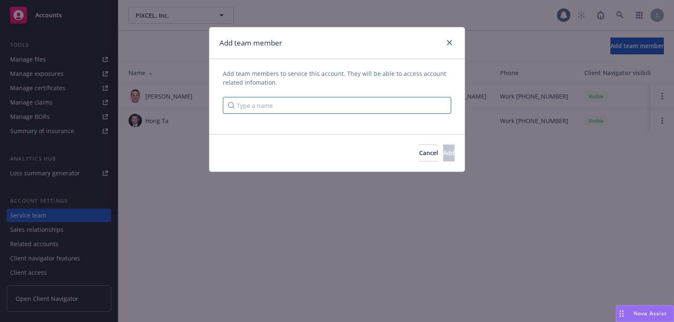
click at [312, 97] on input "Type a name" at bounding box center [337, 105] width 228 height 17
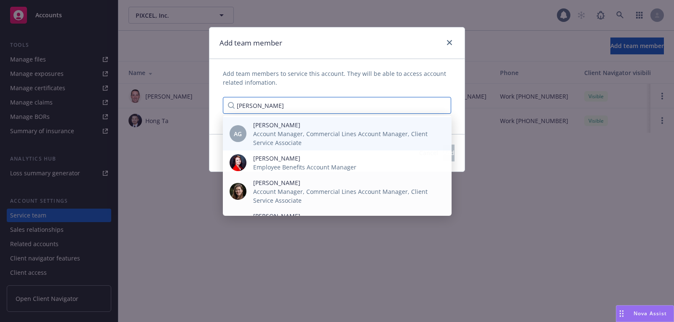
type input "[PERSON_NAME]"
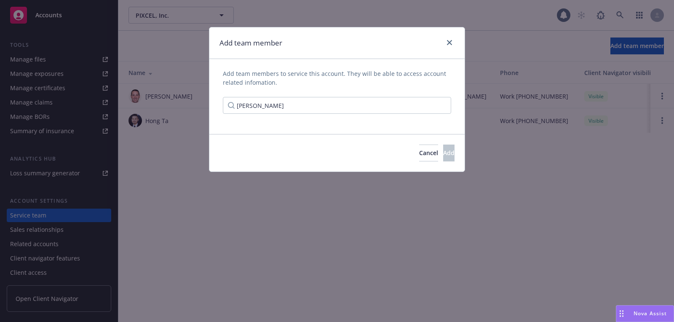
click at [305, 129] on span "Account Manager, Commercial Lines Account Manager, Client Service Associate" at bounding box center [345, 138] width 185 height 18
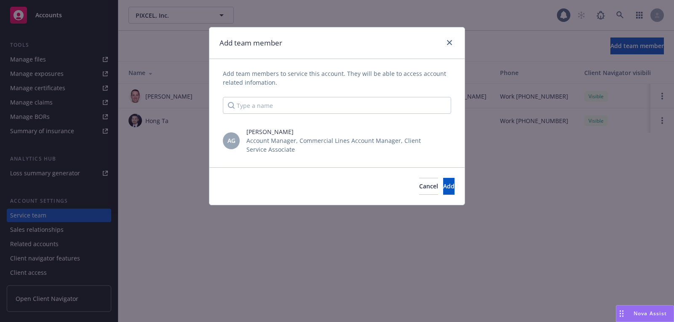
scroll to position [0, 0]
click at [443, 184] on button "Add" at bounding box center [448, 186] width 11 height 17
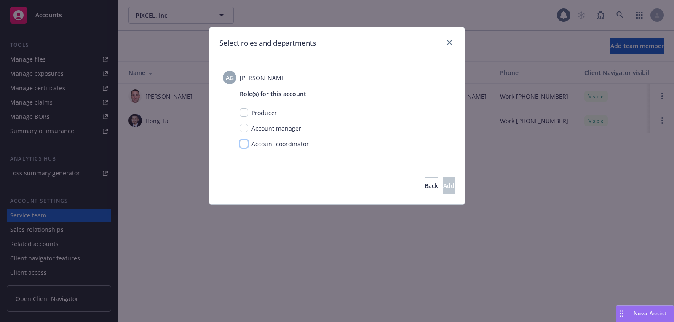
click at [244, 140] on input "checkbox" at bounding box center [244, 143] width 8 height 8
checkbox input "true"
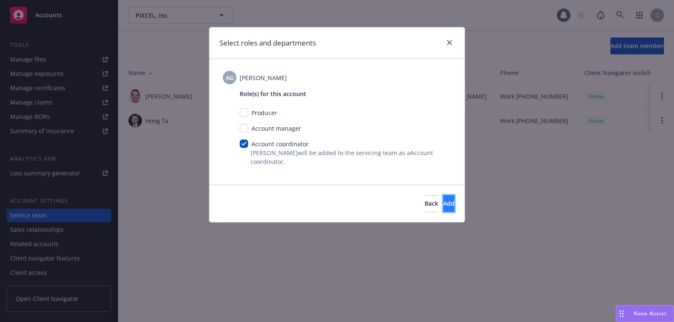
click at [444, 206] on button "Add" at bounding box center [448, 203] width 11 height 17
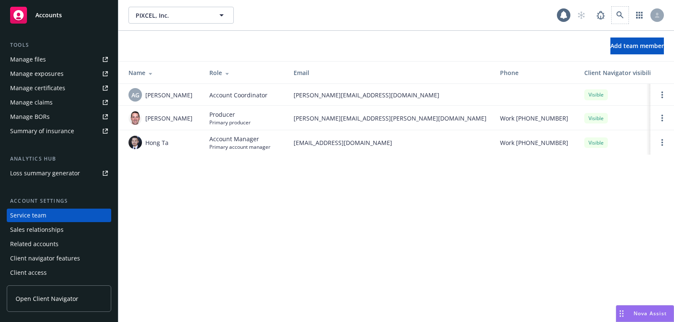
click at [613, 21] on span at bounding box center [620, 15] width 17 height 17
click at [620, 20] on link at bounding box center [620, 15] width 17 height 17
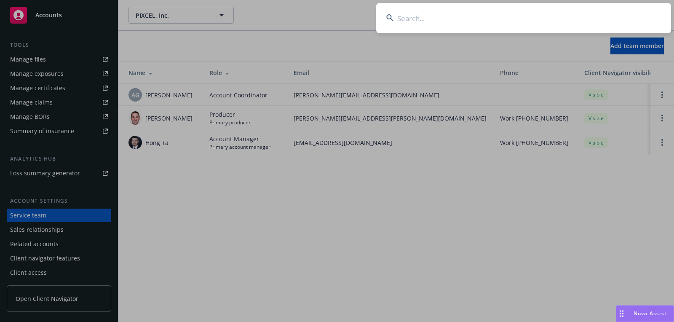
type input "Great Gas Enterprises Inc"
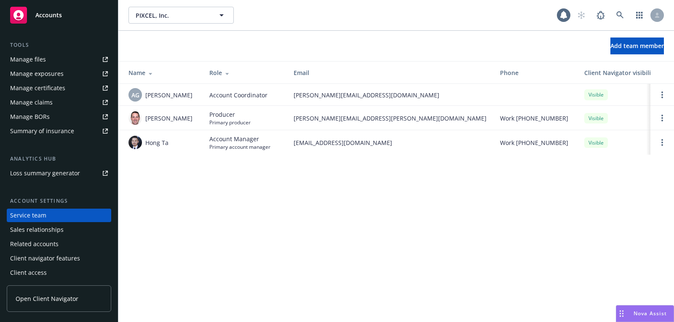
click at [65, 10] on div "Accounts" at bounding box center [59, 15] width 98 height 17
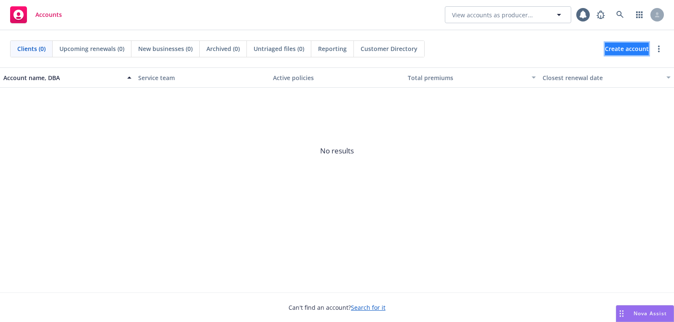
click at [611, 54] on span "Create account" at bounding box center [627, 49] width 44 height 16
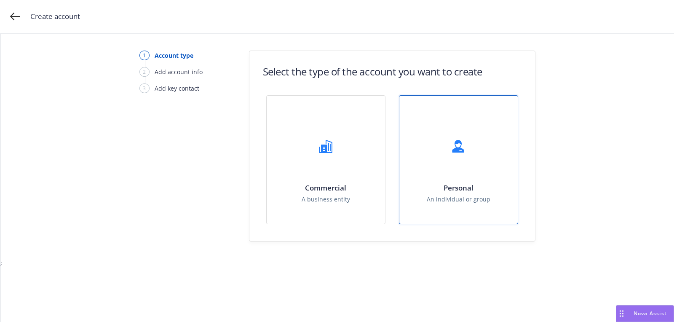
click at [404, 124] on div "Personal An individual or group" at bounding box center [458, 160] width 118 height 128
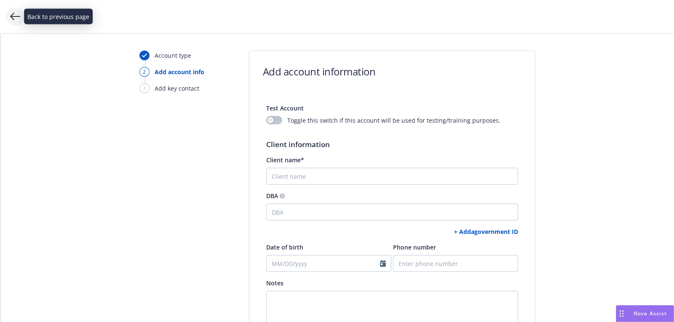
click at [16, 15] on icon at bounding box center [15, 16] width 10 height 10
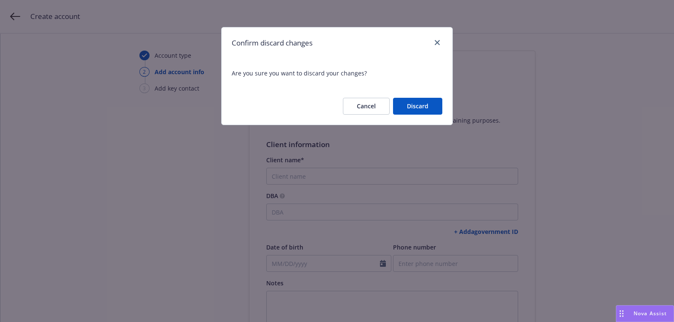
click at [407, 105] on button "Discard" at bounding box center [417, 106] width 49 height 17
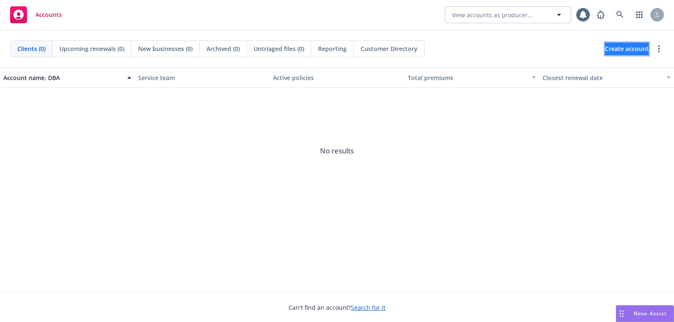
click at [605, 54] on link "Create account" at bounding box center [627, 49] width 44 height 13
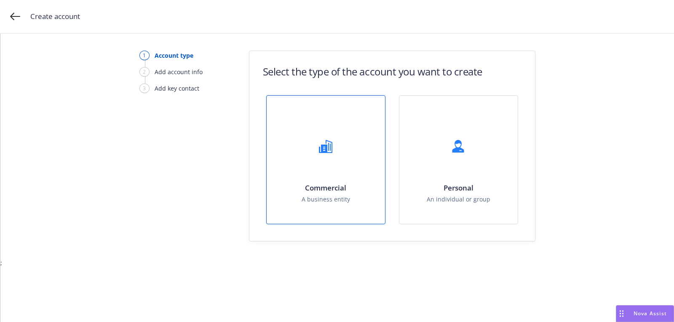
click at [344, 137] on div "Commercial A business entity" at bounding box center [326, 160] width 118 height 128
select select "US"
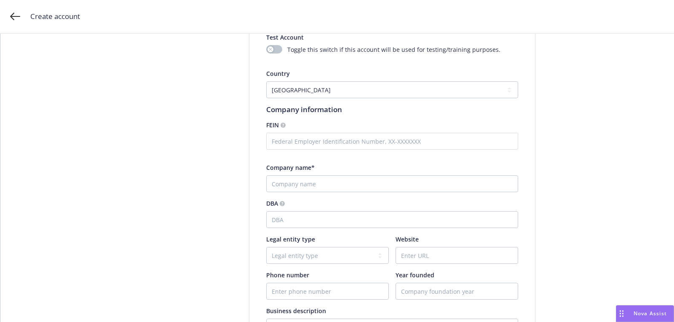
scroll to position [85, 0]
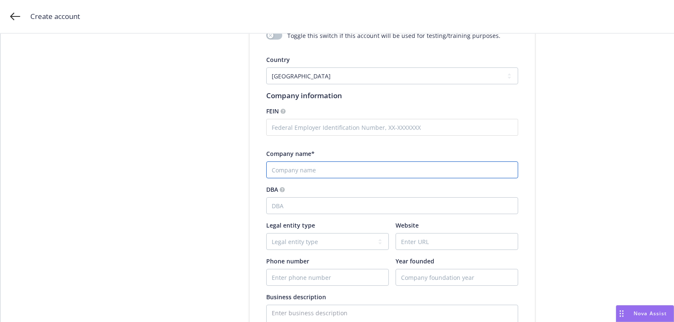
click at [308, 172] on input "Company name*" at bounding box center [392, 169] width 252 height 17
paste input "Great Gas Enterprises Inc"
type input "Great Gas Enterprises Inc"
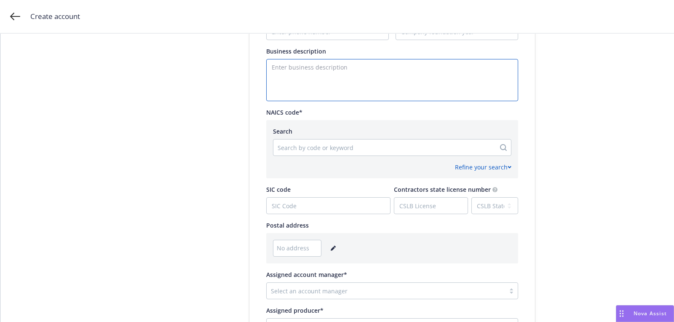
click at [301, 92] on textarea "Enter business description" at bounding box center [392, 80] width 252 height 42
paste textarea "Gas Stations with convenience store"
type textarea "Gas Stations with convenience store"
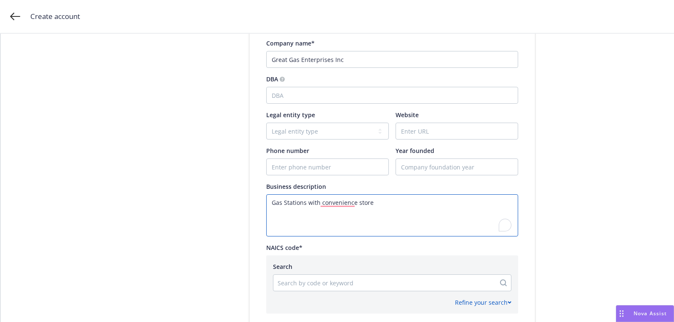
scroll to position [190, 0]
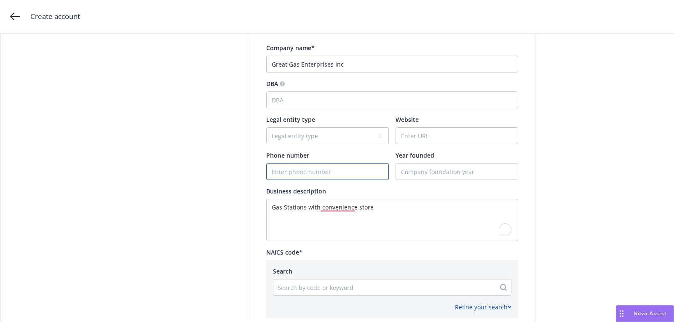
click at [308, 172] on input "Phone number" at bounding box center [328, 171] width 122 height 16
paste input "[PHONE_NUMBER]"
type input "[PHONE_NUMBER]"
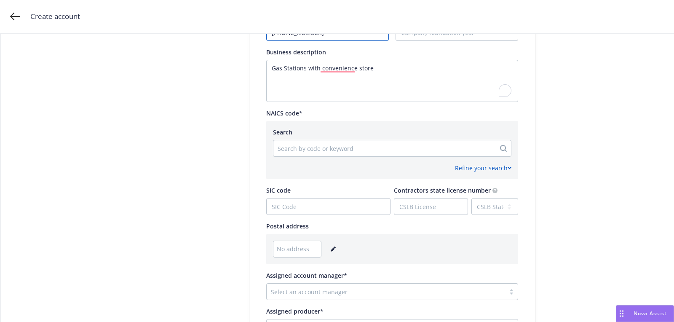
scroll to position [366, 0]
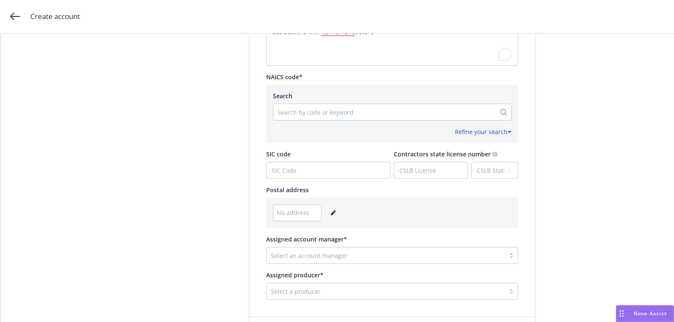
click at [338, 214] on div "No address" at bounding box center [392, 212] width 238 height 17
click at [335, 214] on link "editPencil" at bounding box center [333, 213] width 10 height 10
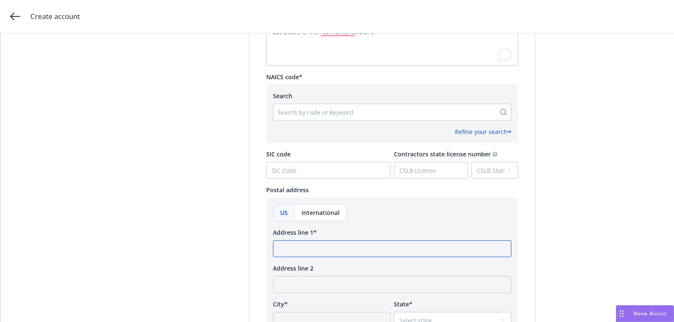
click at [334, 244] on input "Address line 1*" at bounding box center [392, 248] width 238 height 17
paste input "[STREET_ADDRESS]"
click at [414, 249] on input "[STREET_ADDRESS]" at bounding box center [392, 248] width 238 height 17
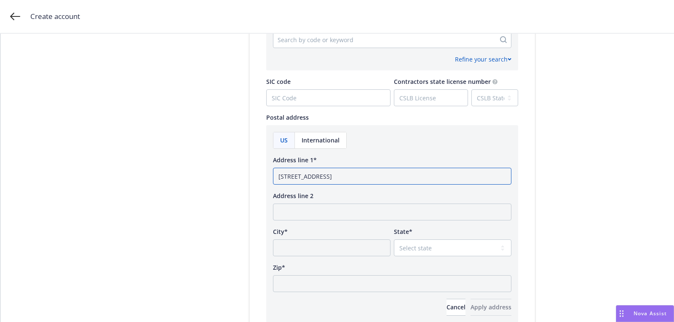
scroll to position [474, 0]
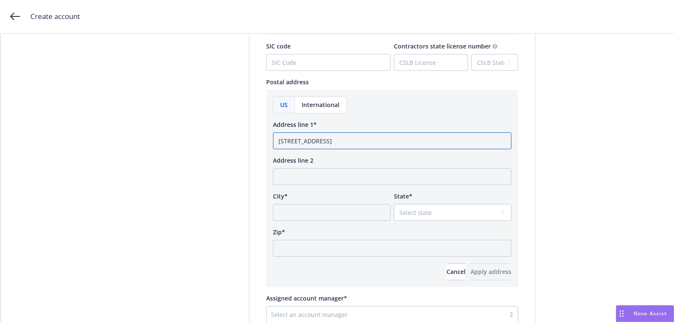
type input "[STREET_ADDRESS]"
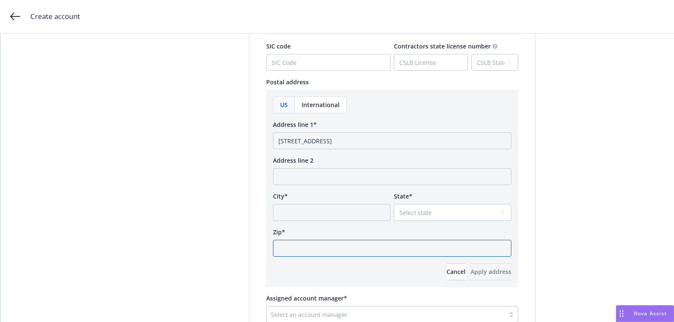
click at [410, 249] on input "Zip*" at bounding box center [392, 248] width 238 height 17
paste input "95032"
type input "95032"
click at [439, 199] on div "State*" at bounding box center [453, 196] width 118 height 9
click at [438, 211] on select "Select state [US_STATE] [US_STATE] [US_STATE] [US_STATE] [US_STATE] [PERSON_NAM…" at bounding box center [453, 212] width 118 height 17
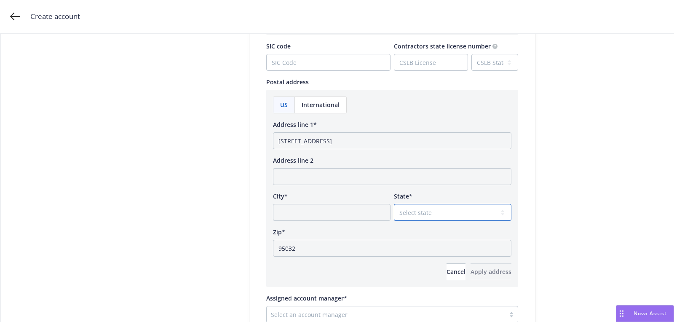
select select "CA"
drag, startPoint x: 398, startPoint y: 142, endPoint x: 370, endPoint y: 142, distance: 28.2
click at [370, 142] on input "[STREET_ADDRESS]" at bounding box center [392, 140] width 238 height 17
type input "[STREET_ADDRESS]"
click at [344, 213] on input "City*" at bounding box center [332, 212] width 118 height 17
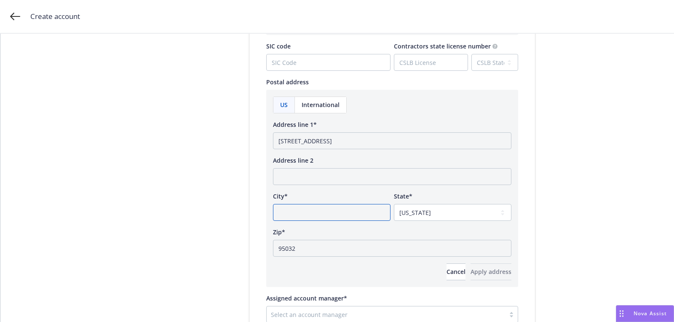
paste input "Los Gatos,"
type input "Los Gatos,"
drag, startPoint x: 368, startPoint y: 144, endPoint x: 499, endPoint y: 140, distance: 131.1
click at [499, 140] on body "Create account Account type 2 Add account info 3 Add key contact Add account in…" at bounding box center [337, 161] width 674 height 322
type input "[STREET_ADDRESS]"
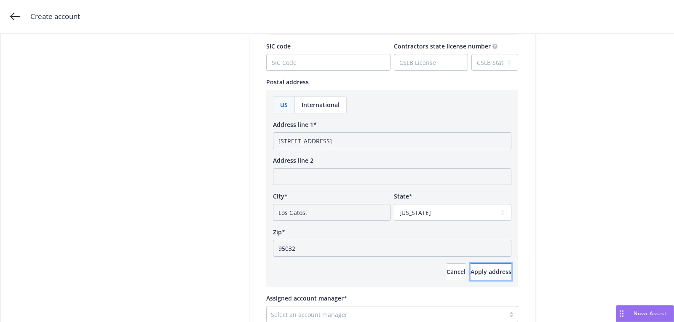
click at [485, 268] on span "Apply address" at bounding box center [491, 272] width 41 height 8
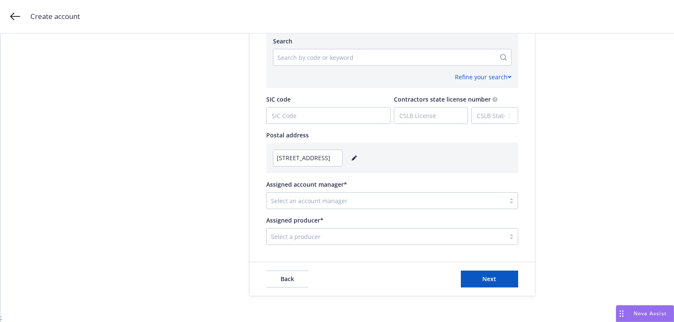
scroll to position [420, 0]
click at [337, 205] on div at bounding box center [386, 201] width 230 height 10
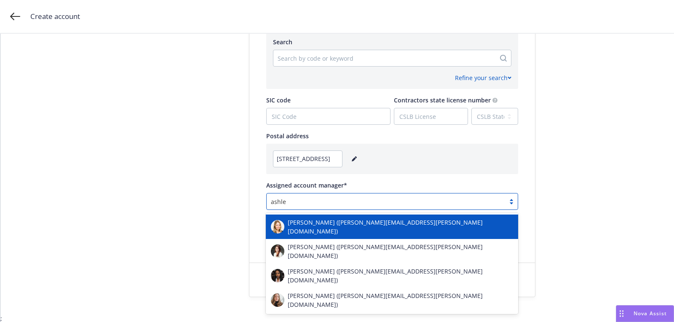
type input "[PERSON_NAME]"
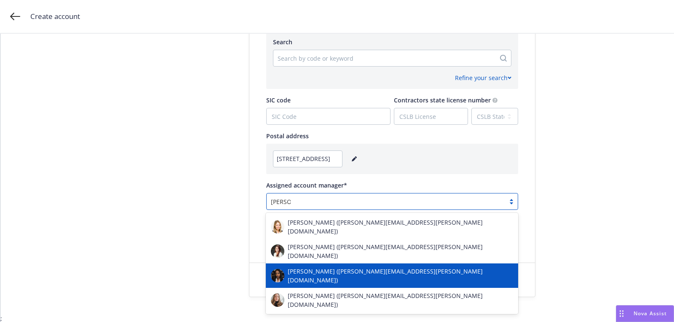
click at [334, 267] on div "[PERSON_NAME] ([PERSON_NAME][EMAIL_ADDRESS][PERSON_NAME][DOMAIN_NAME])" at bounding box center [392, 276] width 242 height 18
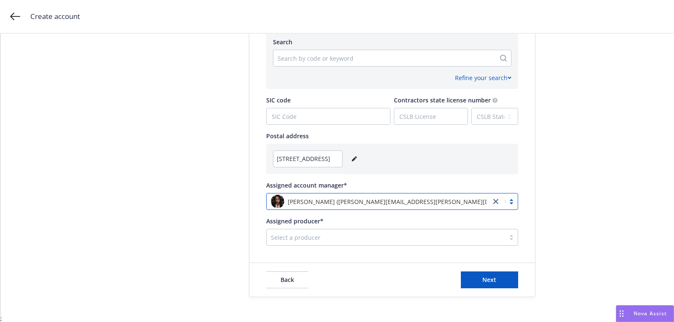
click at [298, 230] on div "Select a producer" at bounding box center [386, 236] width 238 height 13
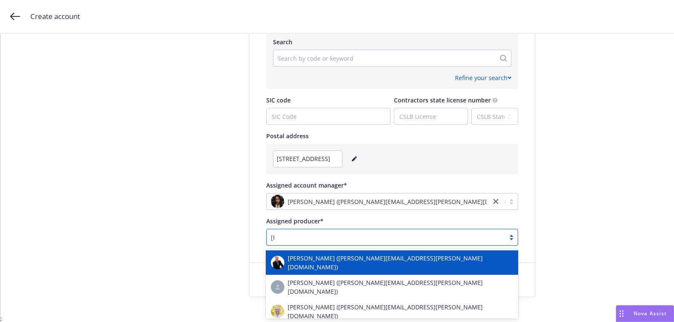
type input "[PERSON_NAME]"
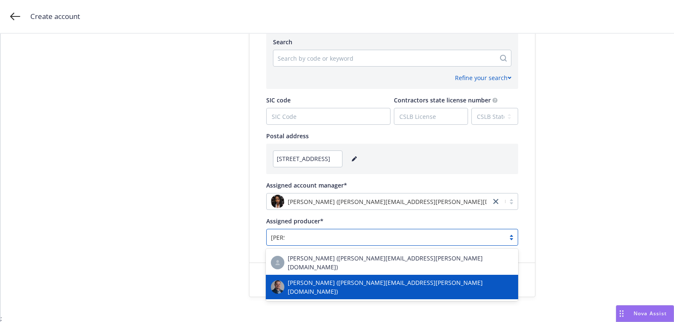
click at [325, 278] on span "[PERSON_NAME] ([PERSON_NAME][EMAIL_ADDRESS][PERSON_NAME][DOMAIN_NAME])" at bounding box center [400, 287] width 225 height 18
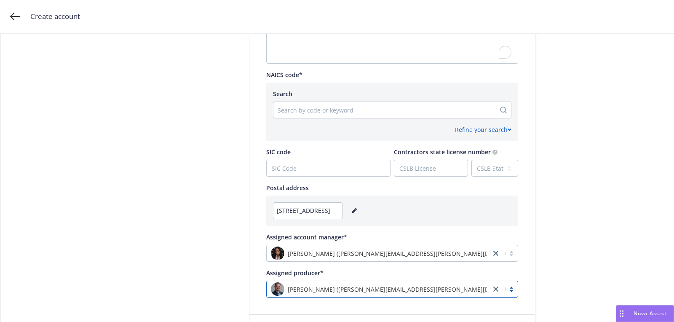
scroll to position [319, 0]
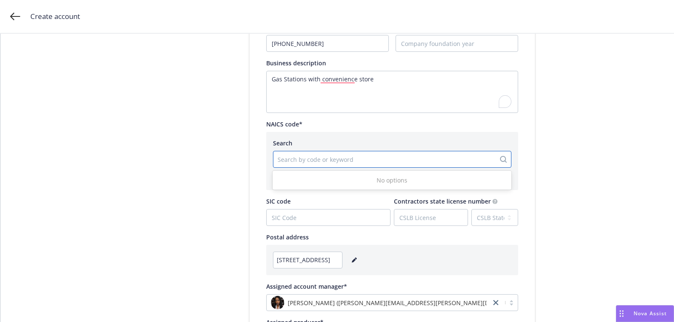
click at [303, 164] on div at bounding box center [385, 159] width 214 height 10
paste input "457210"
type input "457210"
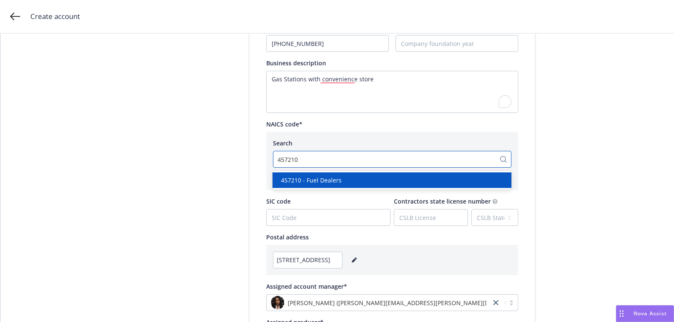
click at [348, 180] on div "457210 - Fuel Dealers" at bounding box center [392, 180] width 229 height 9
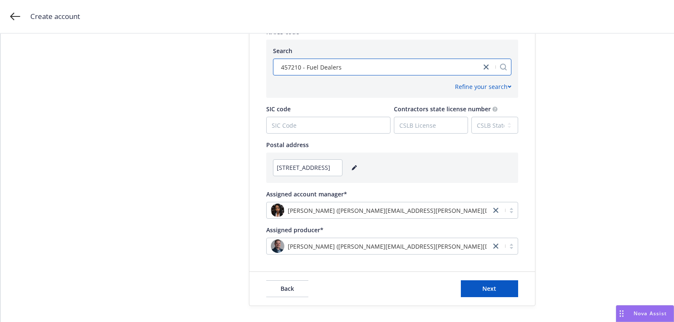
scroll to position [420, 0]
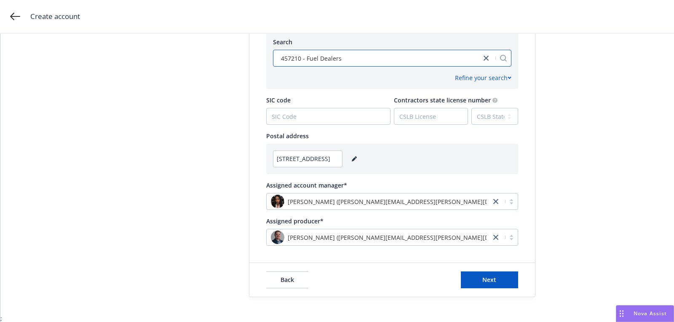
click at [498, 292] on div "Back Next" at bounding box center [392, 280] width 286 height 34
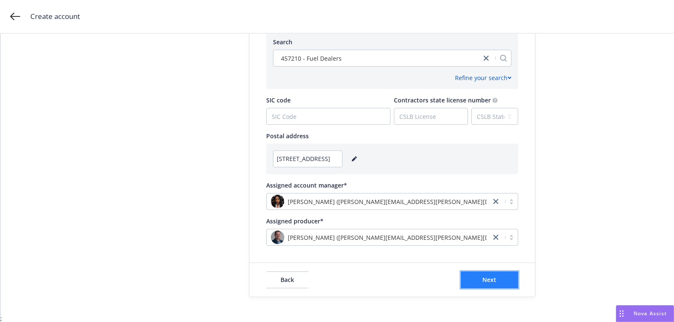
click at [488, 278] on span "Next" at bounding box center [489, 280] width 14 height 8
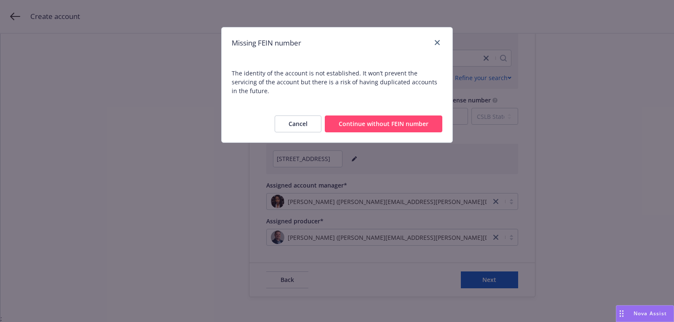
click at [372, 115] on button "Continue without FEIN number" at bounding box center [384, 123] width 118 height 17
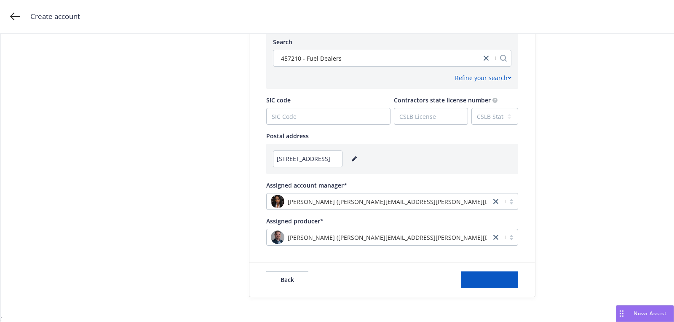
scroll to position [0, 0]
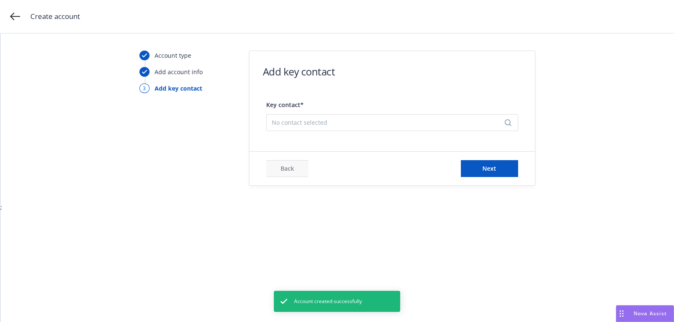
click at [355, 127] on div "No contact selected" at bounding box center [392, 122] width 252 height 17
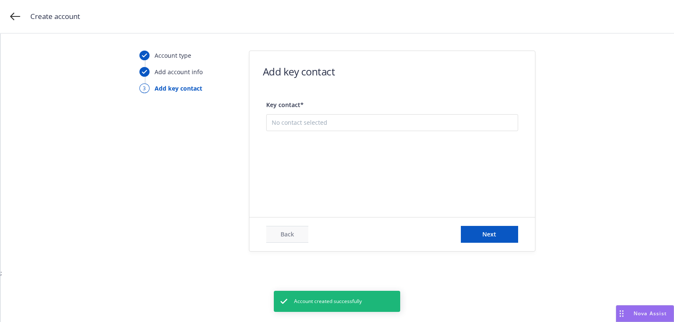
click at [351, 164] on button "Add new contact" at bounding box center [392, 164] width 241 height 17
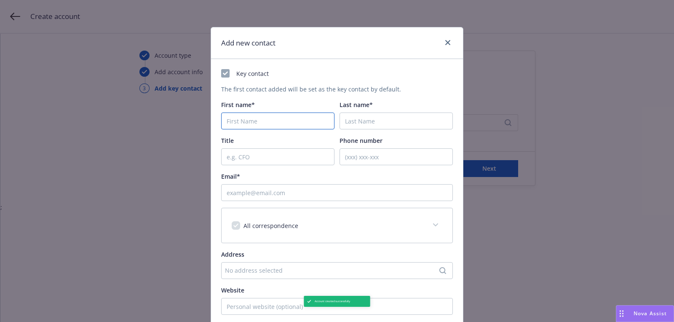
click at [248, 119] on input "First name*" at bounding box center [277, 120] width 113 height 17
paste input "Asadullah"
type input "Asadullah"
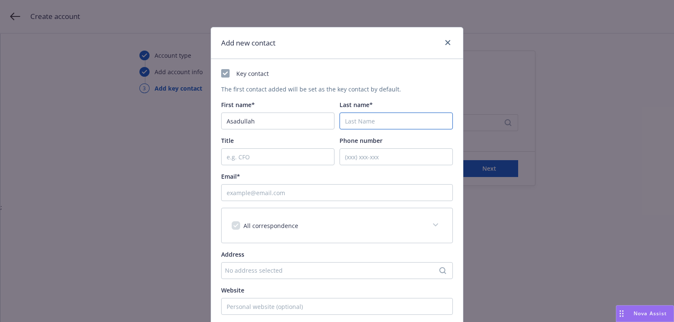
paste input "Amanyan"
type input "Amanyan"
click at [262, 189] on input "Email*" at bounding box center [337, 192] width 232 height 17
paste input "[EMAIL_ADDRESS][DOMAIN_NAME]"
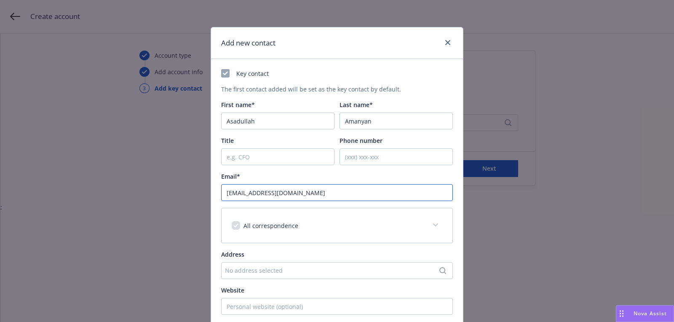
scroll to position [128, 0]
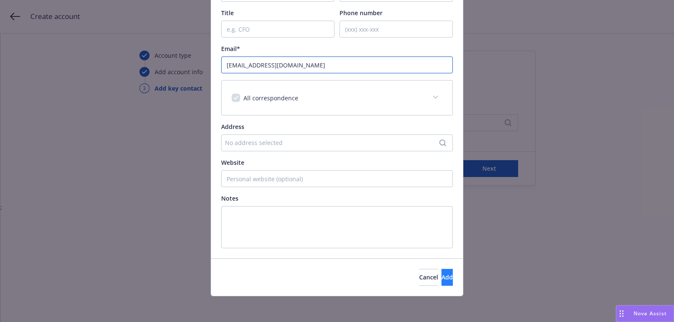
type input "[EMAIL_ADDRESS][DOMAIN_NAME]"
click at [442, 281] on button "Add" at bounding box center [447, 277] width 11 height 17
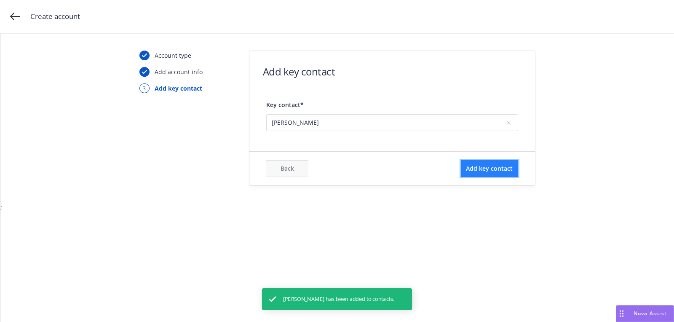
click at [488, 170] on span "Add key contact" at bounding box center [489, 168] width 47 height 8
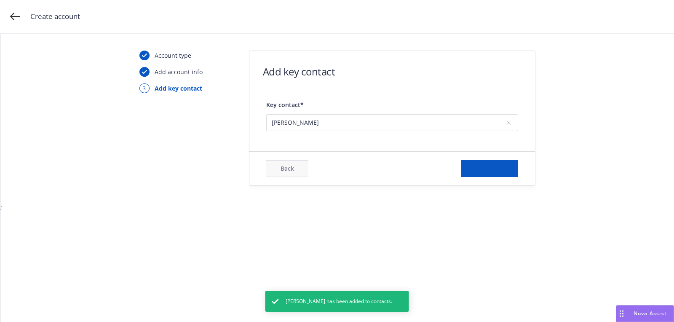
click at [408, 149] on form "Add key contact Key contact* [PERSON_NAME] Back Add key contact" at bounding box center [392, 118] width 286 height 134
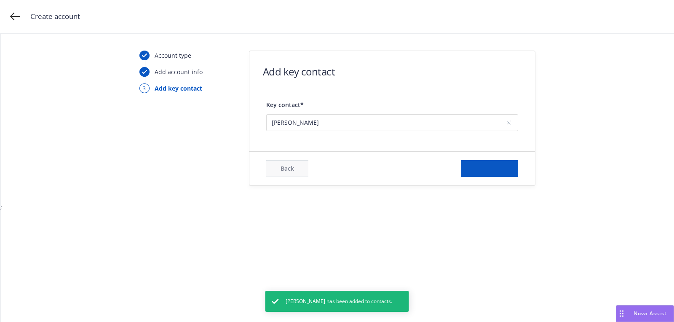
click at [408, 149] on form "Add key contact Key contact* [PERSON_NAME] Back Add key contact" at bounding box center [392, 118] width 286 height 134
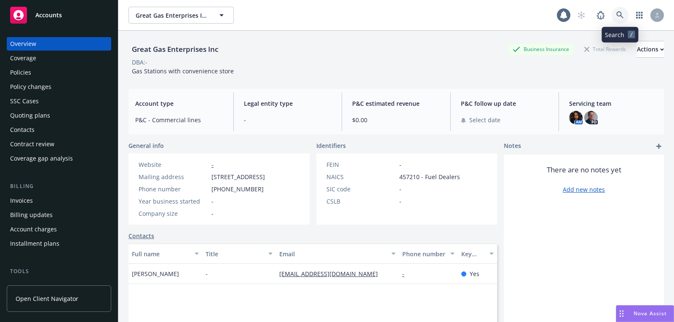
click at [627, 16] on link at bounding box center [620, 15] width 17 height 17
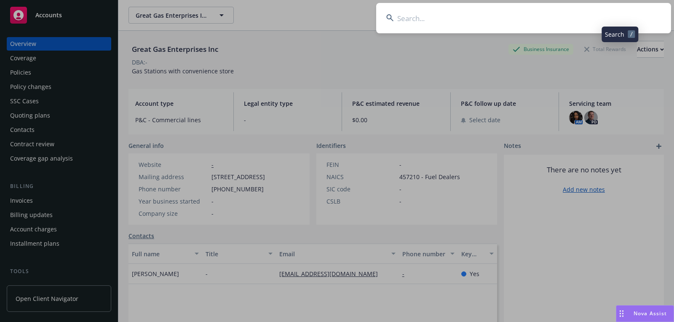
type input "Monimoi, Inc."
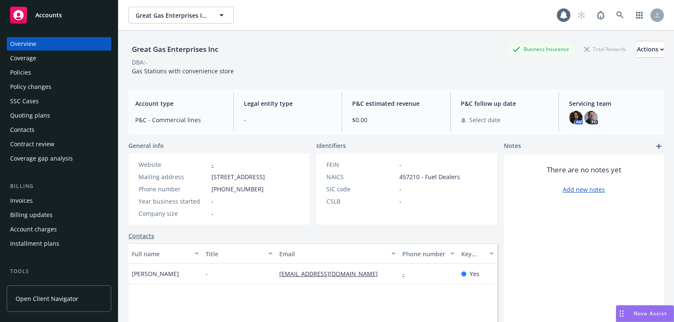
click at [86, 13] on div "Accounts" at bounding box center [59, 15] width 98 height 17
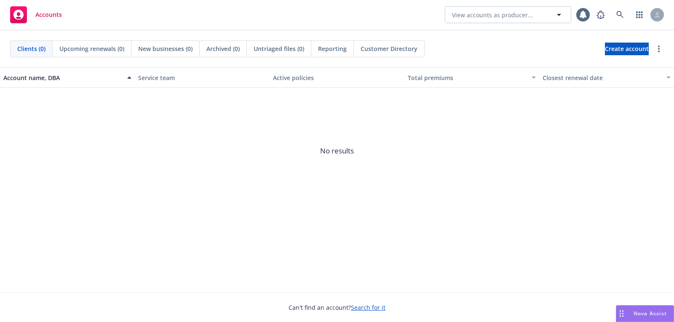
click at [592, 57] on div "Clients (0) Upcoming renewals (0) New businesses (0) Archived (0) Untriaged fil…" at bounding box center [337, 48] width 674 height 37
click at [605, 43] on link "Create account" at bounding box center [627, 49] width 44 height 13
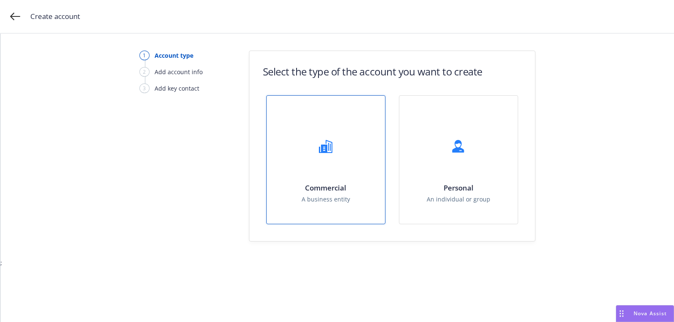
click at [360, 149] on div "Commercial A business entity" at bounding box center [326, 160] width 118 height 128
select select "US"
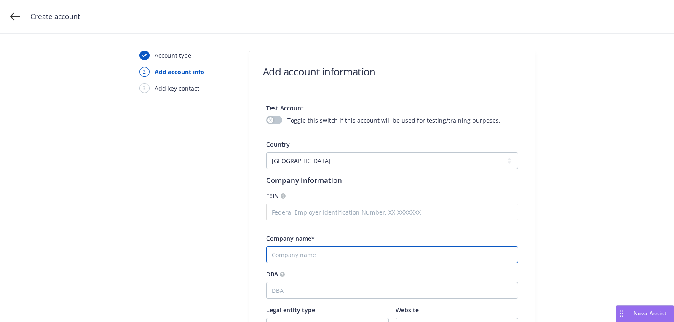
click at [325, 254] on input "Company name*" at bounding box center [392, 254] width 252 height 17
paste input "Monimoi, Inc."
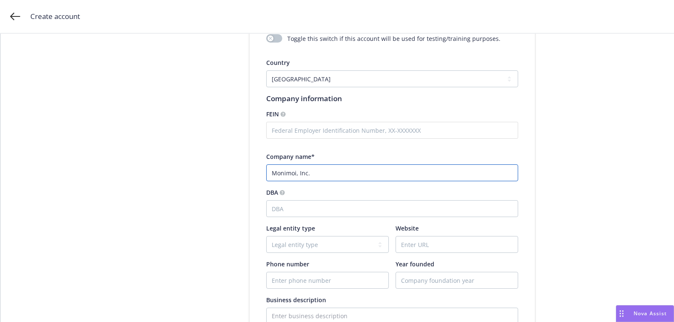
scroll to position [104, 0]
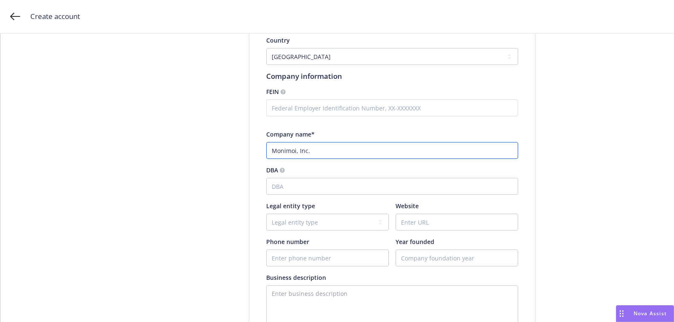
type input "Monimoi, Inc."
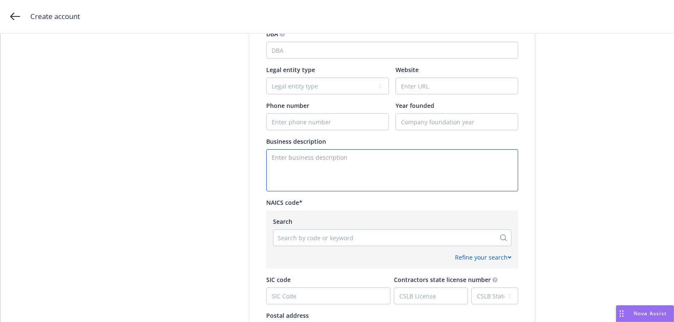
click at [297, 179] on textarea "Enter business description" at bounding box center [392, 170] width 252 height 42
paste textarea "Monimoi is a small molecule company leveraging the next generation of chemoprot…"
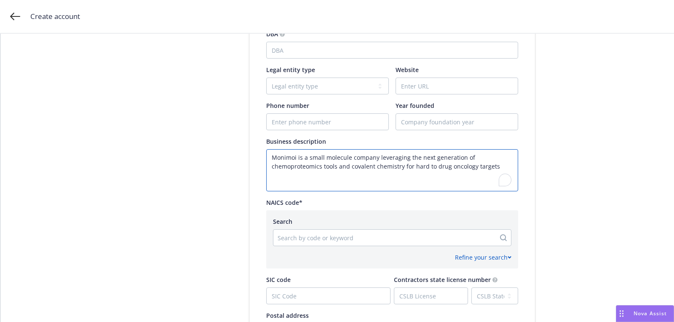
type textarea "Monimoi is a small molecule company leveraging the next generation of chemoprot…"
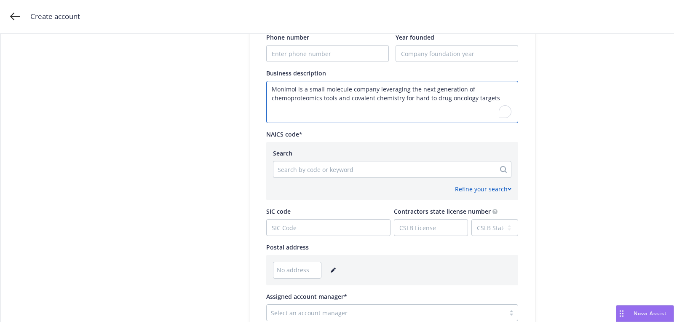
scroll to position [328, 0]
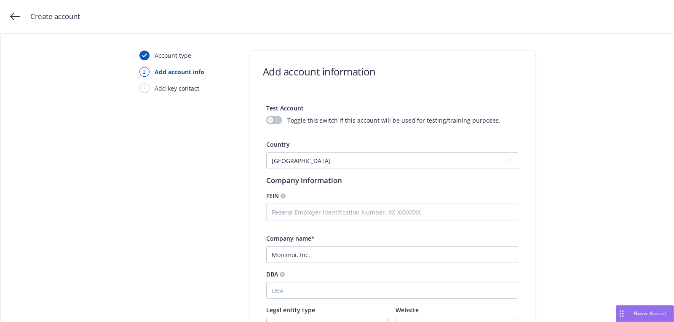
select select "US"
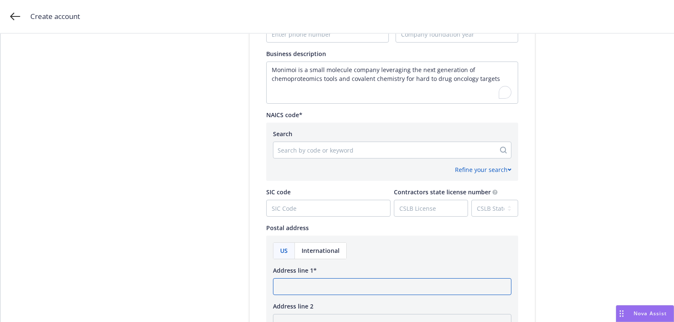
click at [324, 281] on input "Address line 1*" at bounding box center [392, 286] width 238 height 17
paste input "[STREET_ADDRESS]"
type input "[STREET_ADDRESS]"
click at [355, 150] on div at bounding box center [385, 150] width 214 height 10
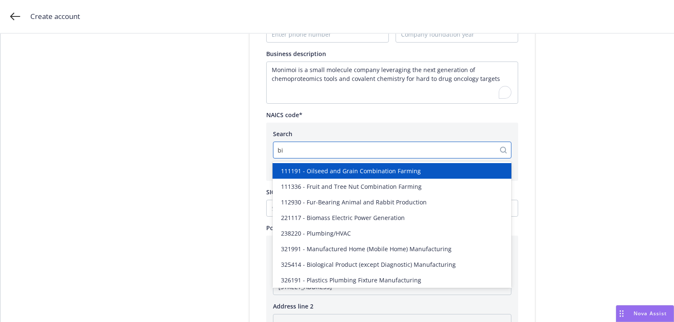
type input "bio"
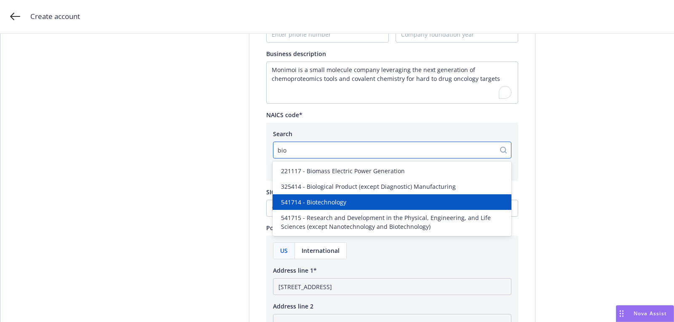
click at [348, 204] on div "541714 - Biotechnology" at bounding box center [392, 202] width 229 height 9
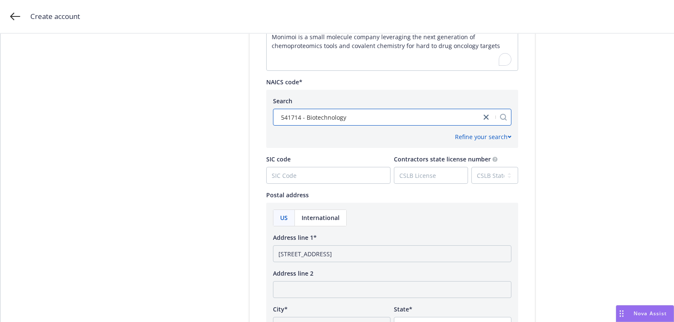
scroll to position [397, 0]
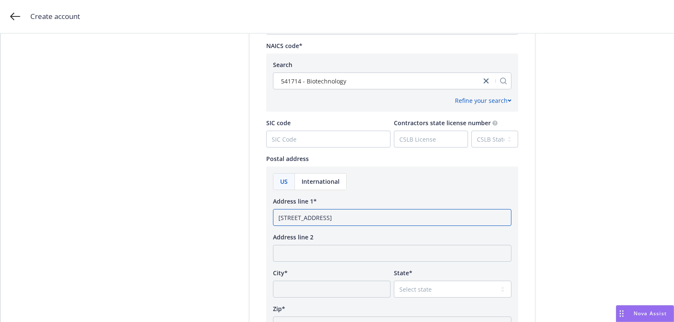
click at [447, 219] on input "1 Letterman Drive, Bldg D, Suite DM900 San Francisco, CA 94109" at bounding box center [392, 217] width 238 height 17
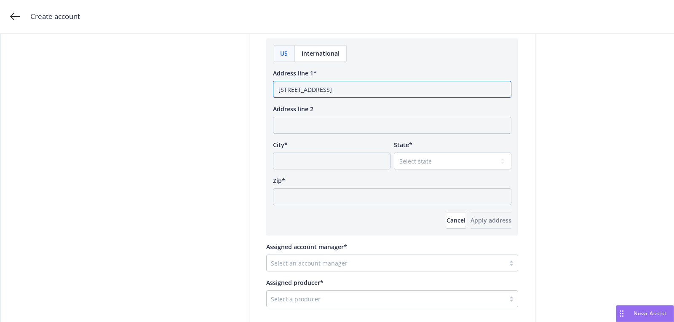
type input "1 Letterman Drive, Bldg D, Suite DM900 San Francisco, CA"
click at [382, 190] on input "Zip*" at bounding box center [392, 196] width 238 height 17
paste input "94109"
type input "94109"
click at [424, 166] on select "Select state [US_STATE] [US_STATE] [US_STATE] [US_STATE] [US_STATE] [PERSON_NAM…" at bounding box center [453, 161] width 118 height 17
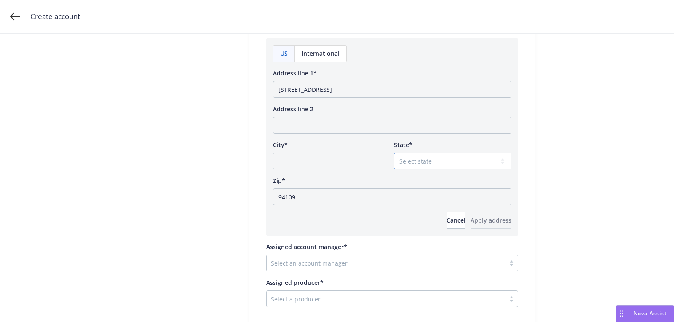
select select "CA"
drag, startPoint x: 426, startPoint y: 91, endPoint x: 386, endPoint y: 91, distance: 39.6
click at [386, 91] on input "1 Letterman Drive, Bldg D, Suite DM900 San Francisco, CA" at bounding box center [392, 89] width 238 height 17
type input "1 Letterman Drive, Bldg D, Suite DM900 CA"
click at [348, 157] on input "City*" at bounding box center [332, 161] width 118 height 17
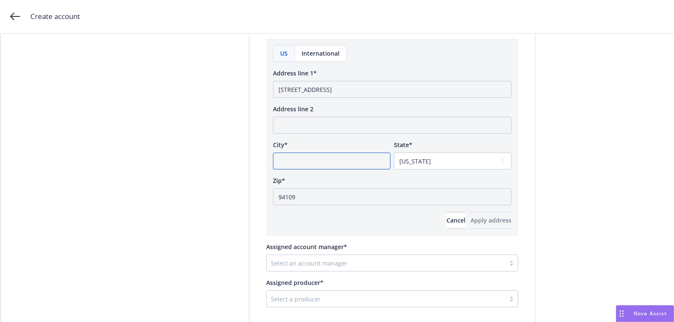
paste input "San Francisco,"
click at [279, 163] on input "San Francisco" at bounding box center [332, 161] width 118 height 17
type input "San Francisco"
click at [475, 230] on div "US International Address line 1* 1 Letterman Drive, Bldg D, Suite DM900 CA Addr…" at bounding box center [392, 136] width 252 height 197
click at [473, 222] on span "Apply address" at bounding box center [491, 220] width 41 height 8
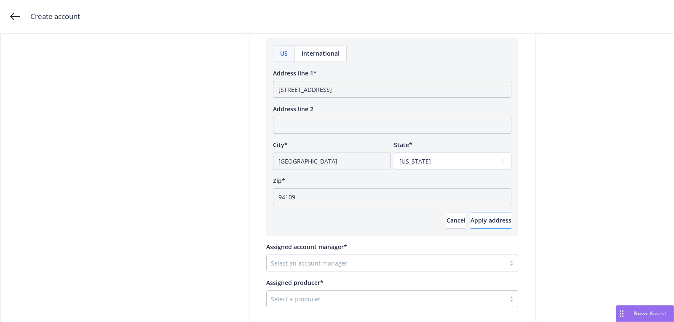
scroll to position [420, 0]
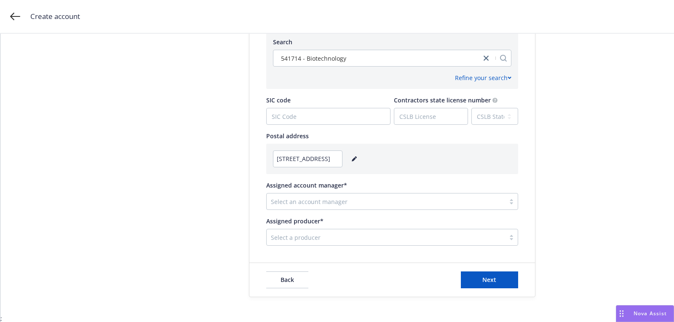
click at [313, 194] on div "Select an account manager" at bounding box center [392, 201] width 252 height 17
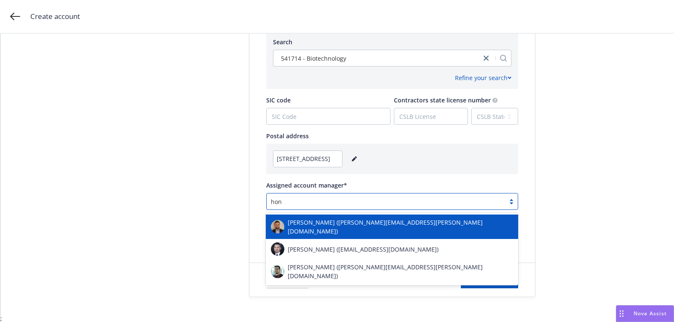
type input "hong"
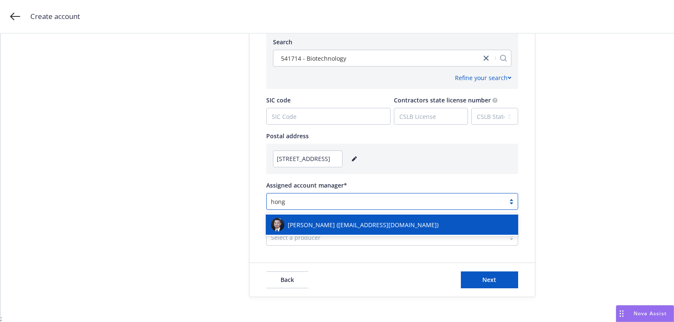
click at [319, 219] on div "[PERSON_NAME] ([EMAIL_ADDRESS][DOMAIN_NAME])" at bounding box center [392, 224] width 242 height 13
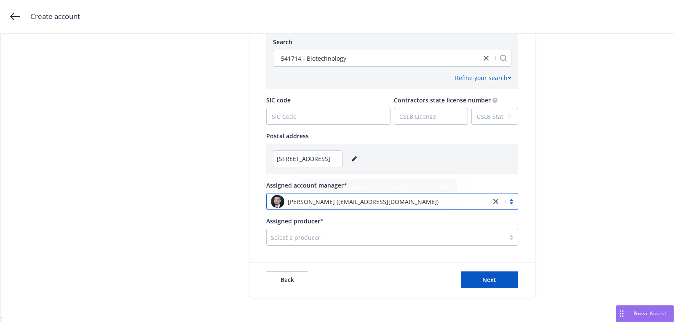
click at [325, 240] on div at bounding box center [386, 237] width 230 height 10
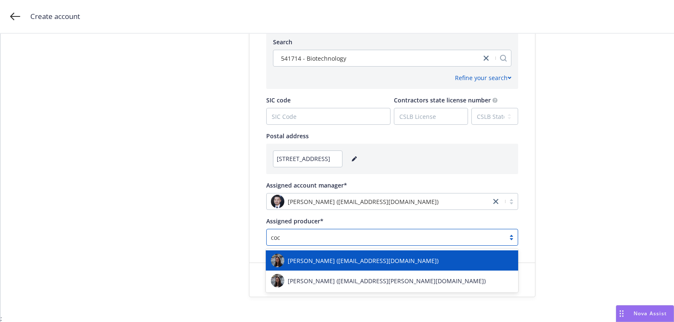
type input "coco"
click at [352, 265] on div "[PERSON_NAME] ([EMAIL_ADDRESS][DOMAIN_NAME])" at bounding box center [392, 260] width 242 height 13
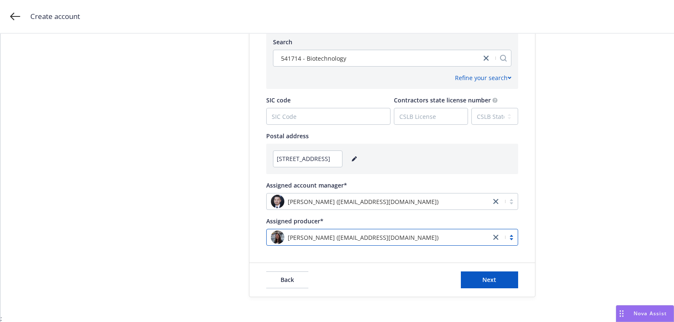
click at [500, 235] on link "close" at bounding box center [496, 237] width 10 height 10
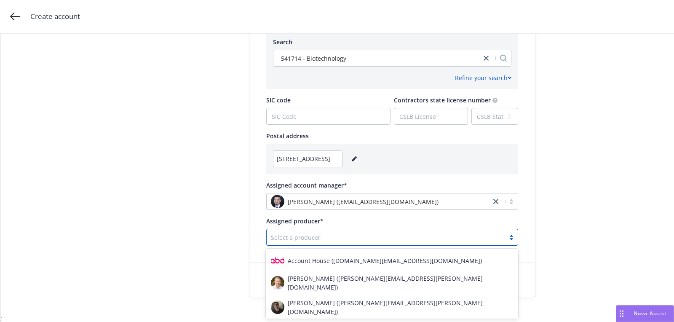
scroll to position [1273, 0]
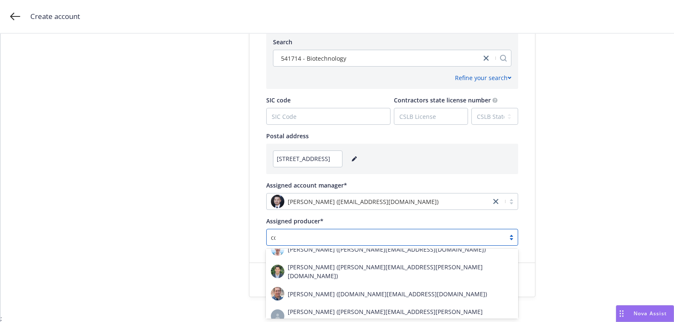
type input "coco"
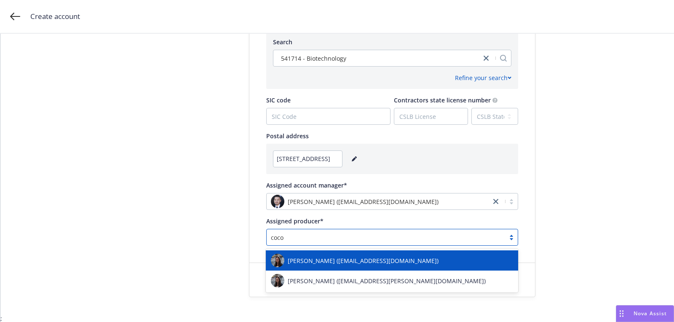
scroll to position [0, 0]
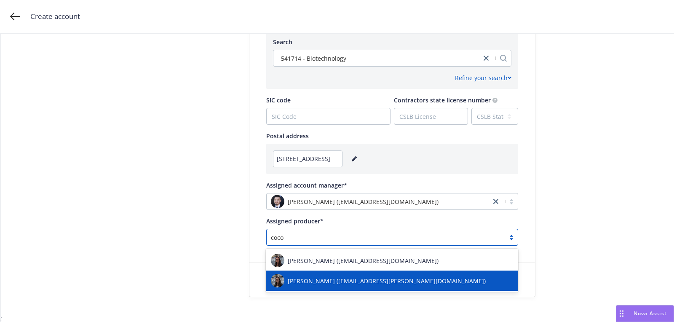
click at [403, 275] on div "[PERSON_NAME] ([EMAIL_ADDRESS][PERSON_NAME][DOMAIN_NAME])" at bounding box center [392, 280] width 242 height 13
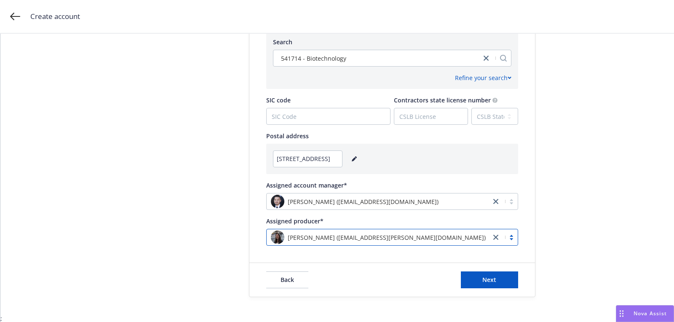
click at [463, 270] on div "Back Next" at bounding box center [392, 280] width 286 height 34
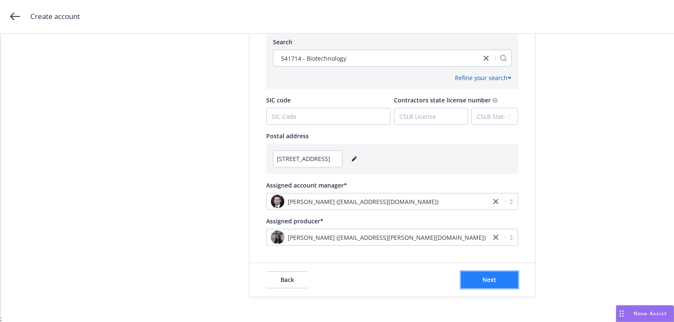
click at [469, 277] on button "Next" at bounding box center [489, 279] width 57 height 17
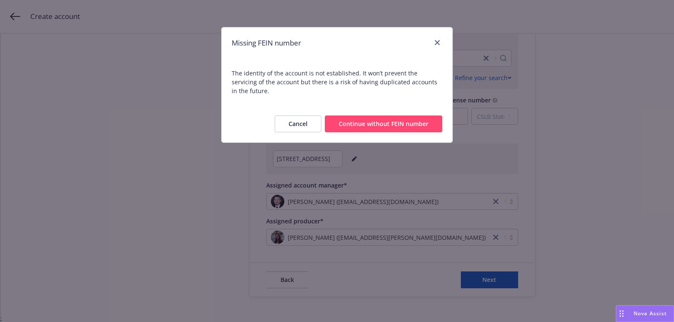
click at [346, 115] on button "Continue without FEIN number" at bounding box center [384, 123] width 118 height 17
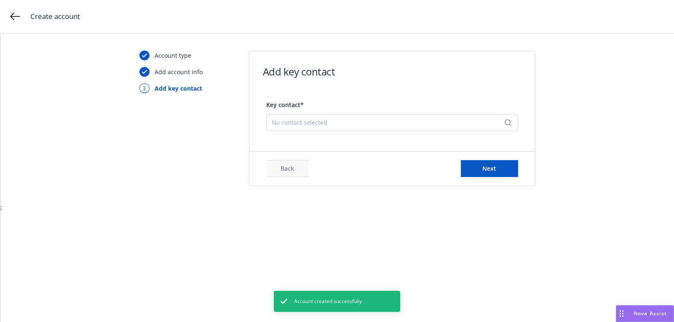
click at [363, 137] on form "Add key contact Key contact* No contact selected Back Next" at bounding box center [392, 118] width 286 height 134
click at [363, 130] on div "No contact selected" at bounding box center [392, 122] width 252 height 17
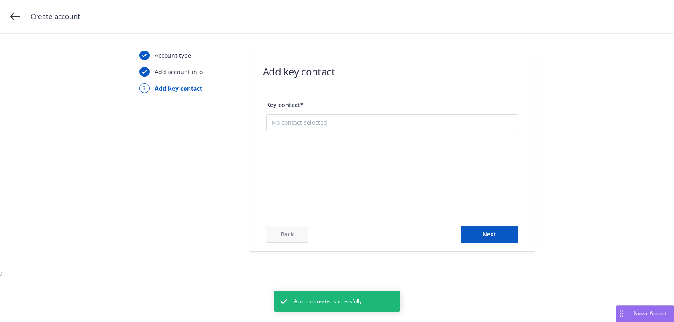
click at [363, 160] on button "Add new contact" at bounding box center [392, 164] width 241 height 17
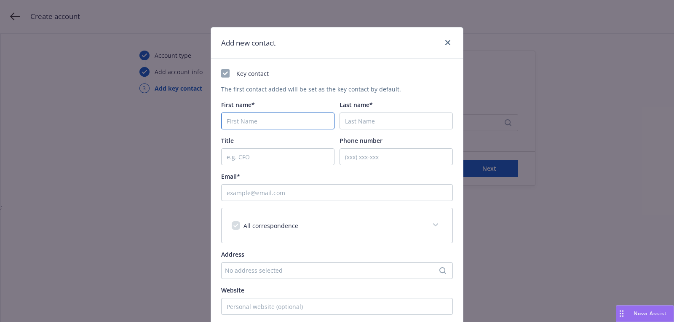
click at [268, 119] on input "First name*" at bounding box center [277, 120] width 113 height 17
paste input "Kristen"
type input "Kristen"
click at [370, 115] on input "Last name*" at bounding box center [396, 120] width 113 height 17
paste input "Hunter"
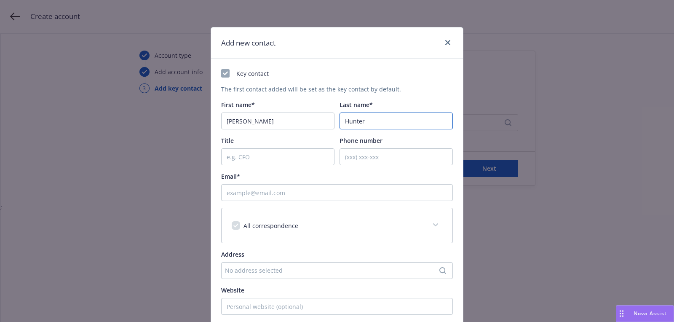
type input "Hunter"
click at [351, 189] on input "Email*" at bounding box center [337, 192] width 232 height 17
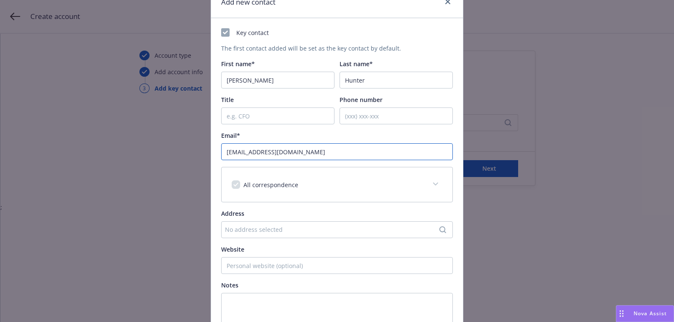
scroll to position [128, 0]
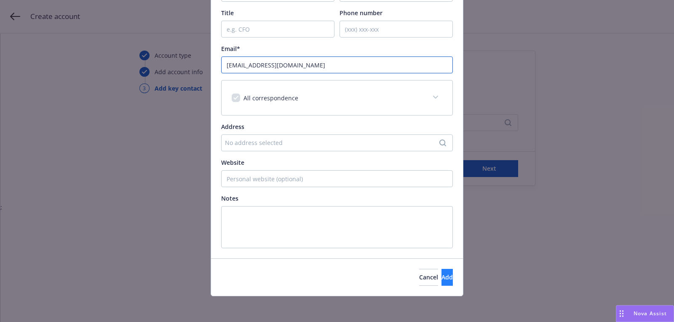
type input "dummy@example.com"
click at [442, 283] on button "Add" at bounding box center [447, 277] width 11 height 17
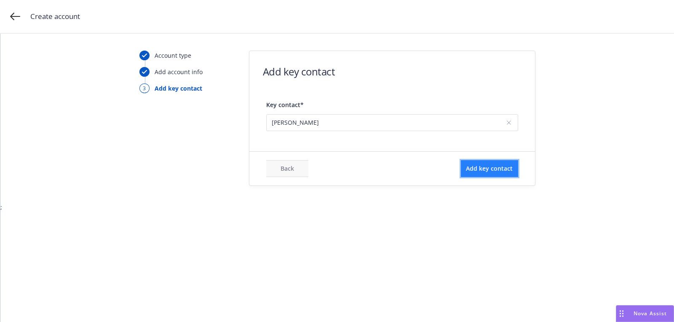
click at [488, 167] on span "Add key contact" at bounding box center [489, 168] width 47 height 8
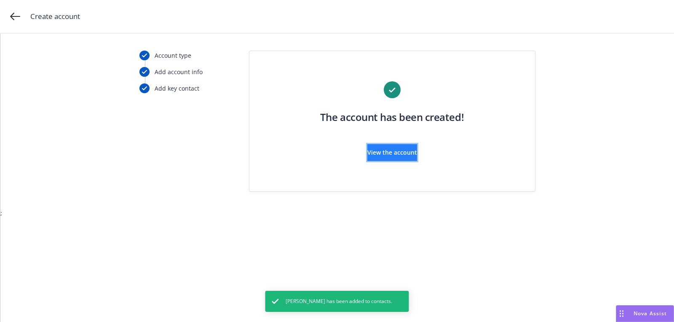
click at [367, 150] on button "View the account" at bounding box center [392, 152] width 50 height 17
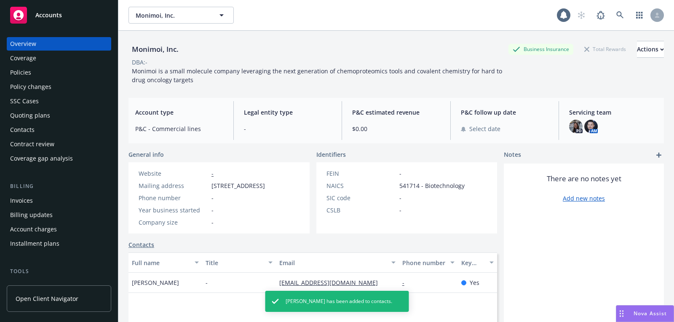
scroll to position [226, 0]
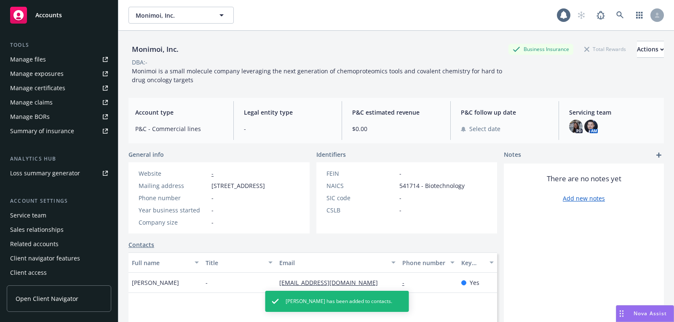
click at [63, 210] on div "Service team" at bounding box center [59, 215] width 98 height 13
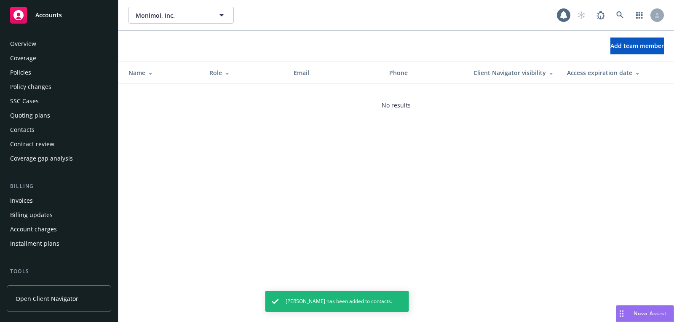
scroll to position [226, 0]
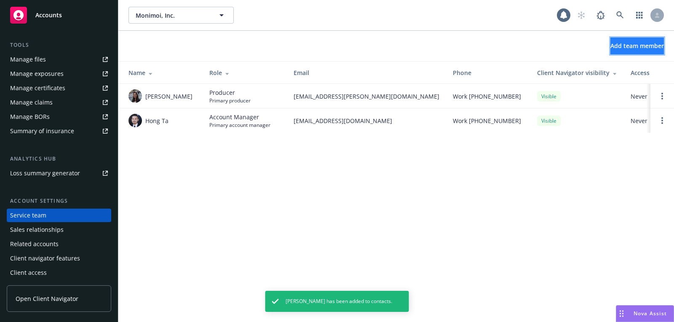
click at [611, 40] on button "Add team member" at bounding box center [638, 45] width 54 height 17
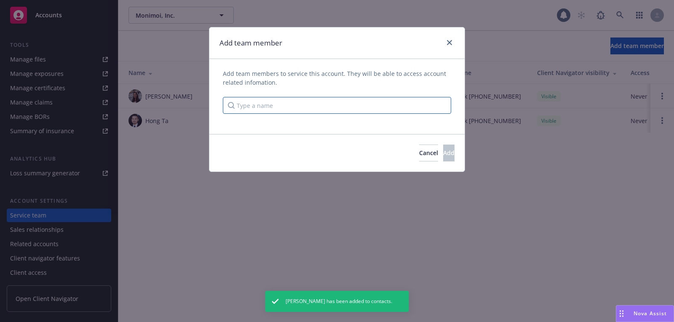
click at [325, 107] on input "Type a name" at bounding box center [337, 105] width 228 height 17
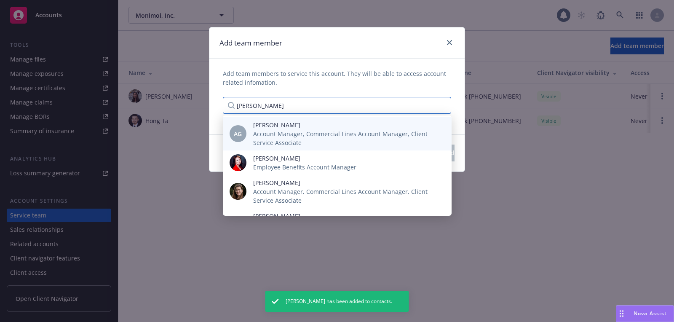
type input "[PERSON_NAME]"
click at [313, 141] on span "Account Manager, Commercial Lines Account Manager, Client Service Associate" at bounding box center [345, 138] width 185 height 18
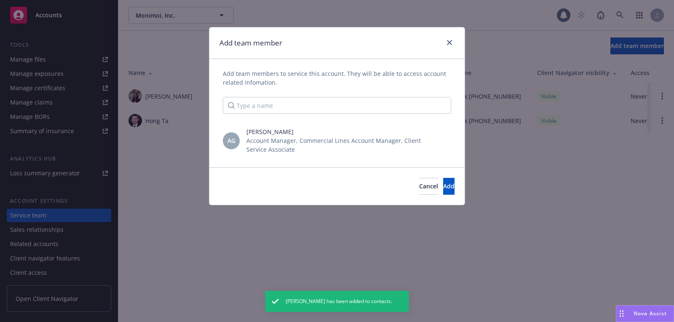
scroll to position [0, 0]
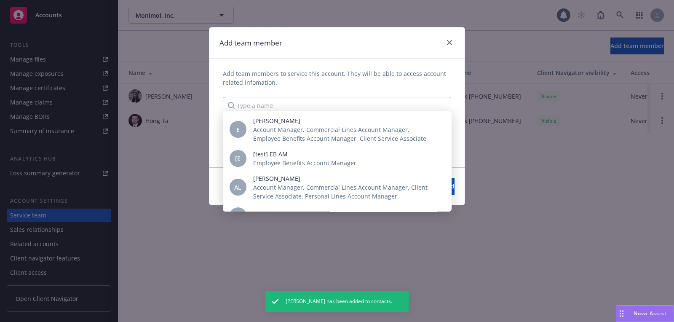
click at [429, 174] on div "Cancel Add" at bounding box center [336, 185] width 255 height 37
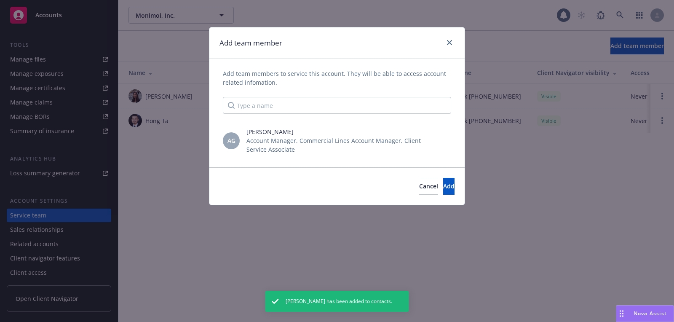
click at [429, 177] on div "Cancel Add" at bounding box center [336, 185] width 255 height 37
click at [443, 182] on button "Add" at bounding box center [448, 186] width 11 height 17
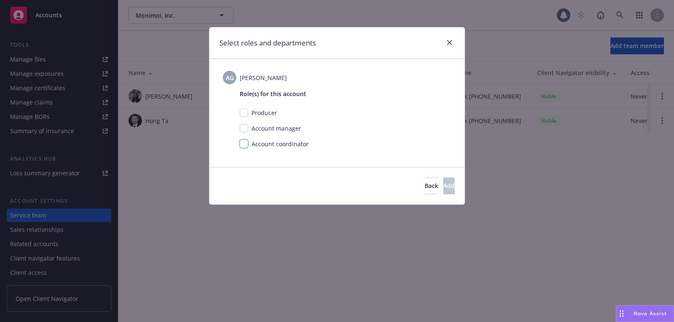
click at [242, 140] on input "checkbox" at bounding box center [244, 143] width 8 height 8
checkbox input "true"
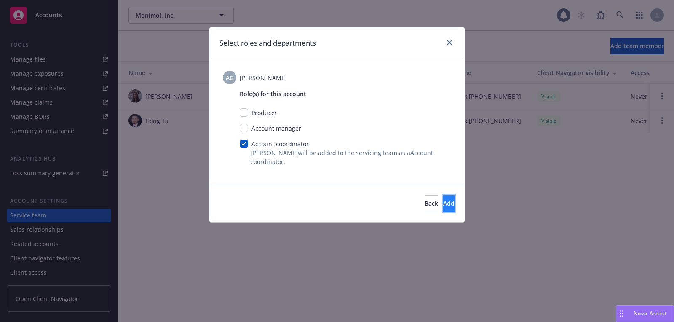
click at [443, 198] on button "Add" at bounding box center [448, 203] width 11 height 17
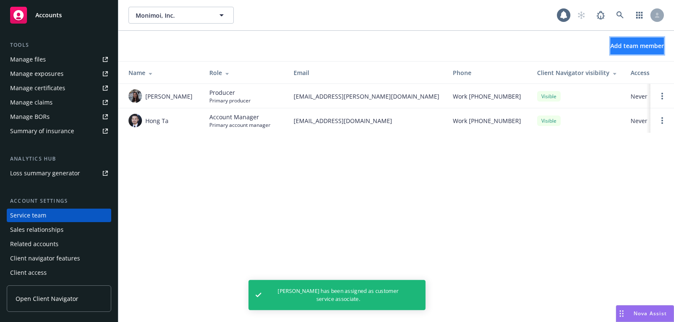
click at [611, 48] on span "Add team member" at bounding box center [638, 46] width 54 height 8
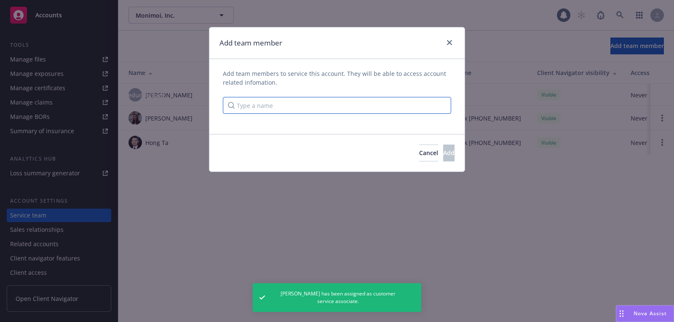
click at [365, 102] on input "Type a name" at bounding box center [337, 105] width 228 height 17
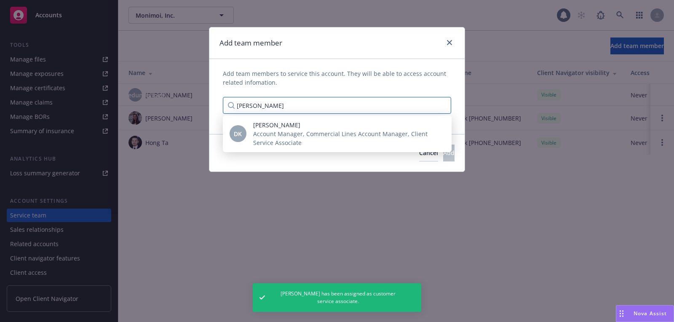
type input "doug"
click at [324, 124] on span "[PERSON_NAME]" at bounding box center [345, 125] width 185 height 9
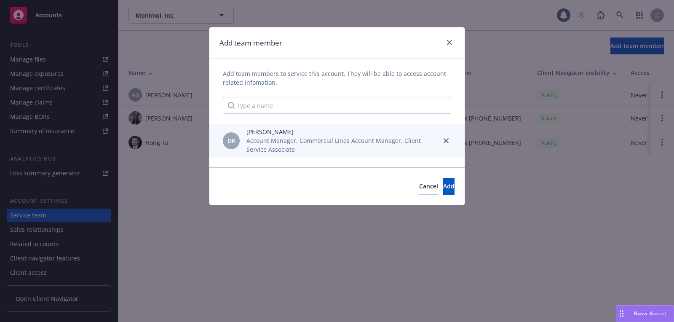
click at [350, 126] on div "DK Doug Keidel Account Manager, Commercial Lines Account Manager, Client Servic…" at bounding box center [336, 140] width 255 height 33
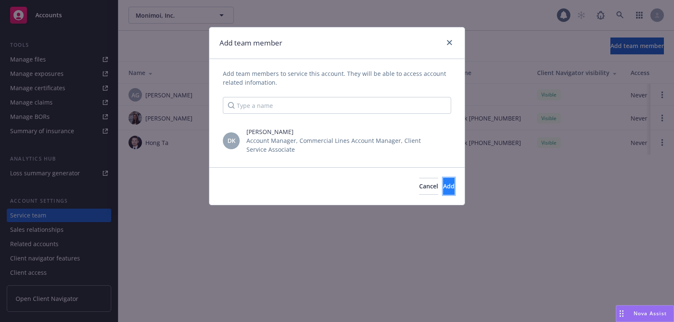
click at [443, 182] on span "Add" at bounding box center [448, 186] width 11 height 8
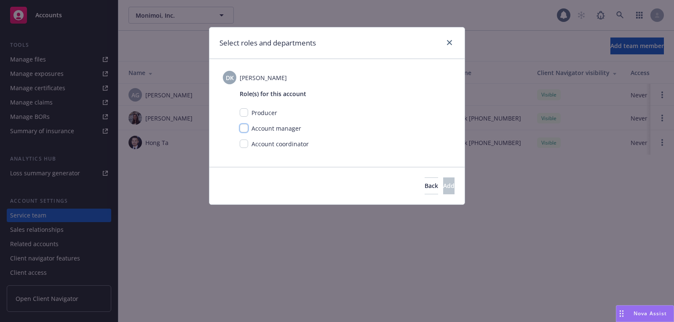
click at [244, 131] on input "checkbox" at bounding box center [244, 128] width 8 height 8
checkbox input "true"
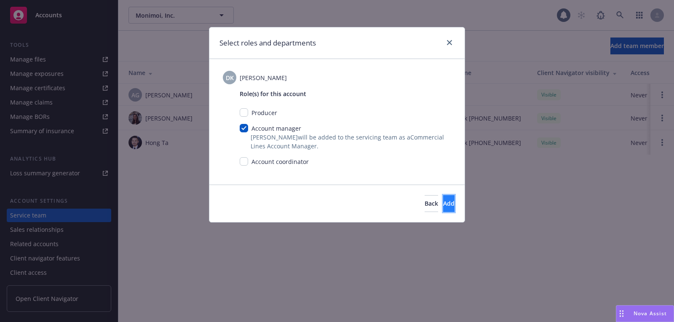
click at [446, 208] on button "Add" at bounding box center [448, 203] width 11 height 17
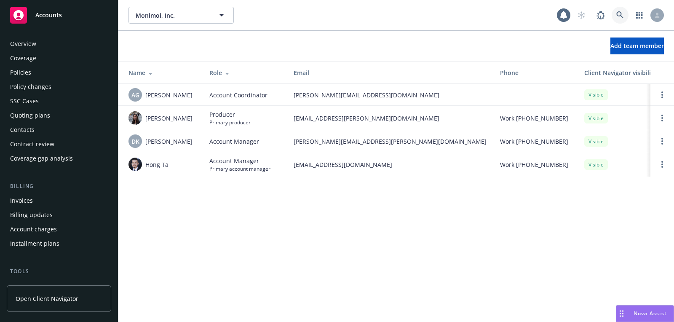
click at [618, 21] on link at bounding box center [620, 15] width 17 height 17
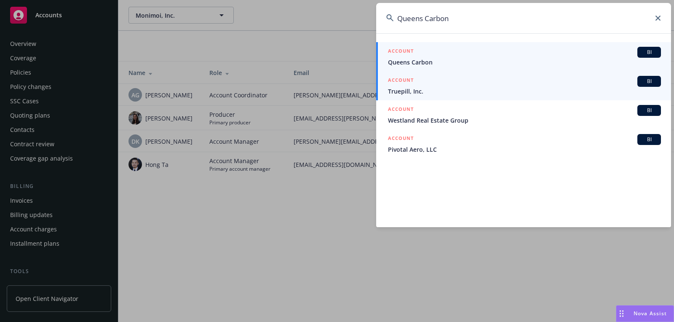
type input "Queens Carbon"
click at [408, 73] on link "ACCOUNT BI Truepill, Inc." at bounding box center [523, 85] width 295 height 29
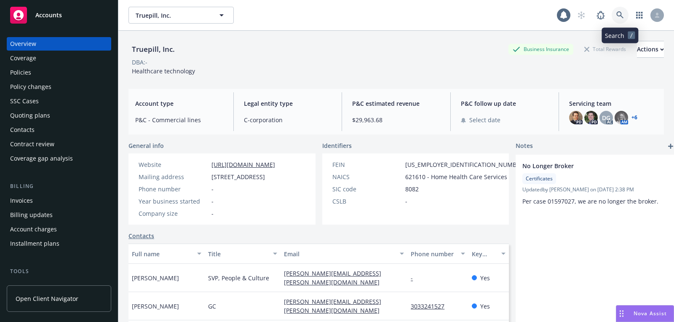
click at [621, 19] on icon at bounding box center [620, 15] width 8 height 8
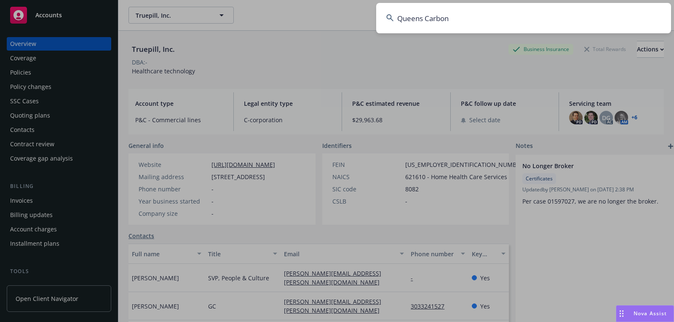
click at [499, 26] on input "Queens Carbon" at bounding box center [523, 18] width 295 height 30
click at [474, 21] on input "Queens CarbonQueens Carbon" at bounding box center [523, 18] width 295 height 30
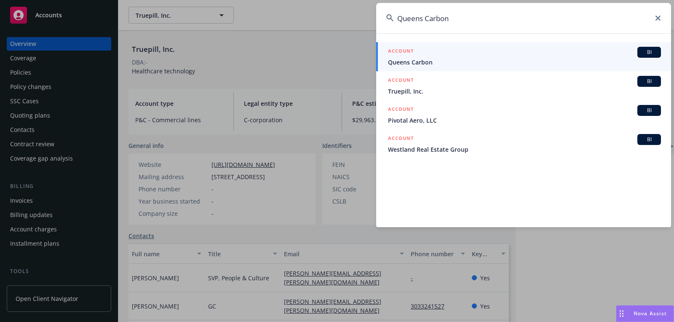
type input "Queens Carbon"
click at [469, 56] on div "ACCOUNT BI" at bounding box center [524, 52] width 273 height 11
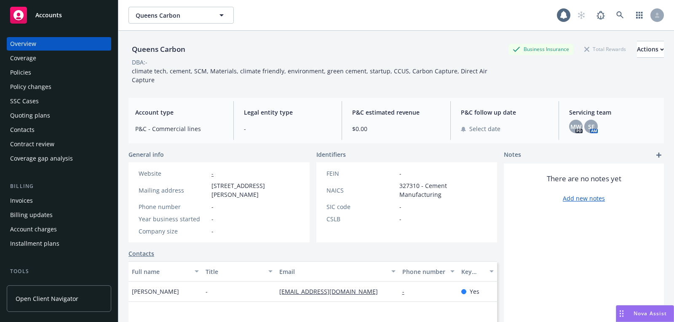
click at [604, 122] on div "MW PD SF AM" at bounding box center [613, 126] width 88 height 13
click at [597, 121] on div "SF AM" at bounding box center [590, 126] width 13 height 13
click at [595, 120] on div "SF" at bounding box center [590, 126] width 13 height 13
click at [619, 11] on icon at bounding box center [620, 15] width 8 height 8
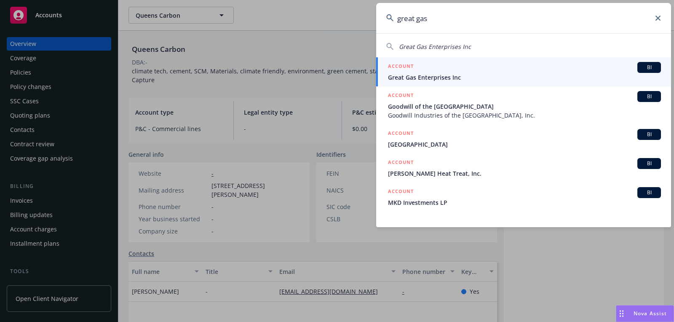
type input "great gas"
click at [532, 64] on div "ACCOUNT BI" at bounding box center [524, 67] width 273 height 11
